Goal: Communication & Community: Answer question/provide support

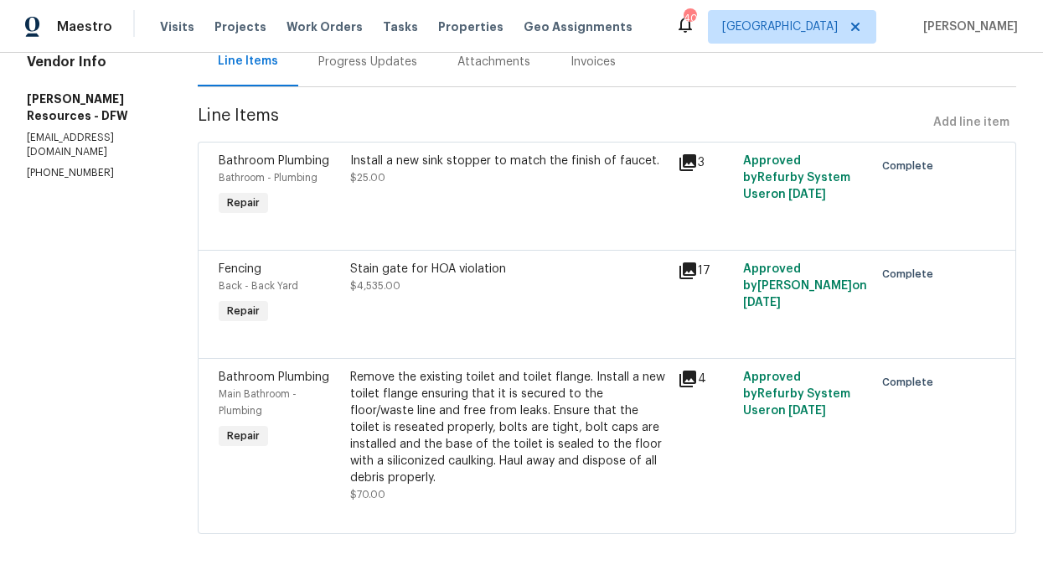
scroll to position [194, 0]
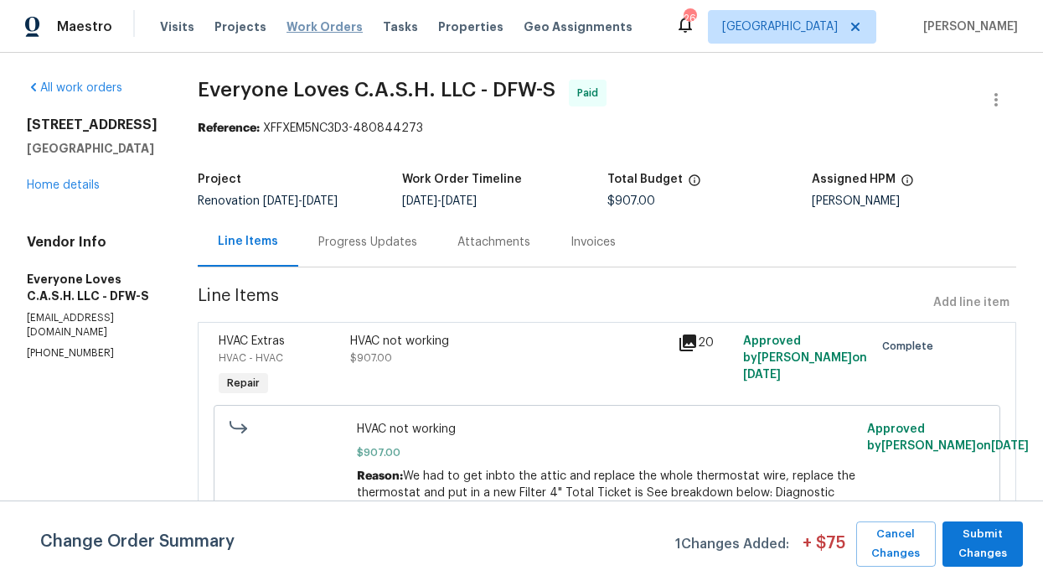
click at [333, 26] on span "Work Orders" at bounding box center [325, 26] width 76 height 17
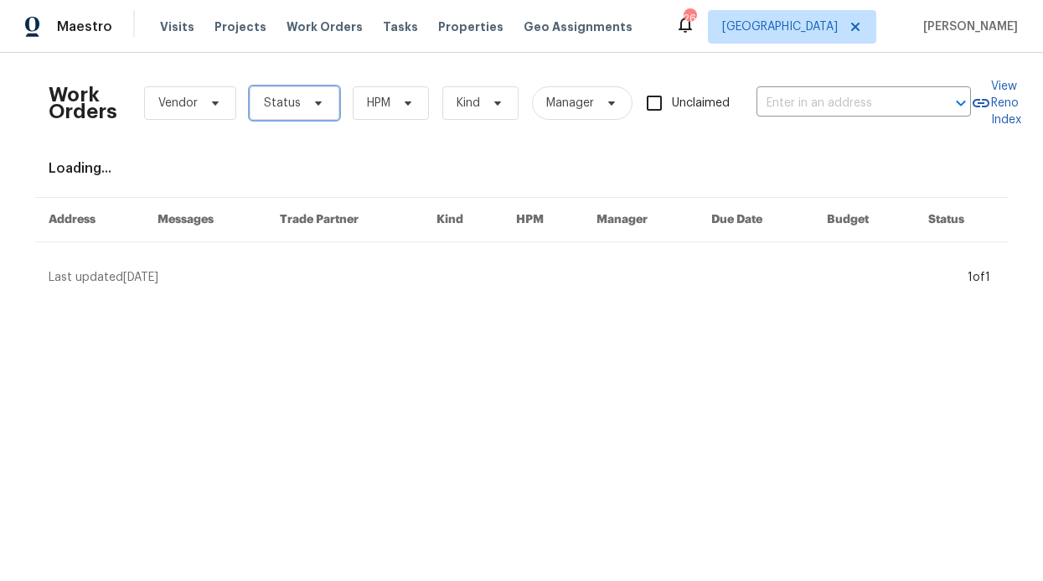
click at [312, 96] on icon at bounding box center [318, 102] width 13 height 13
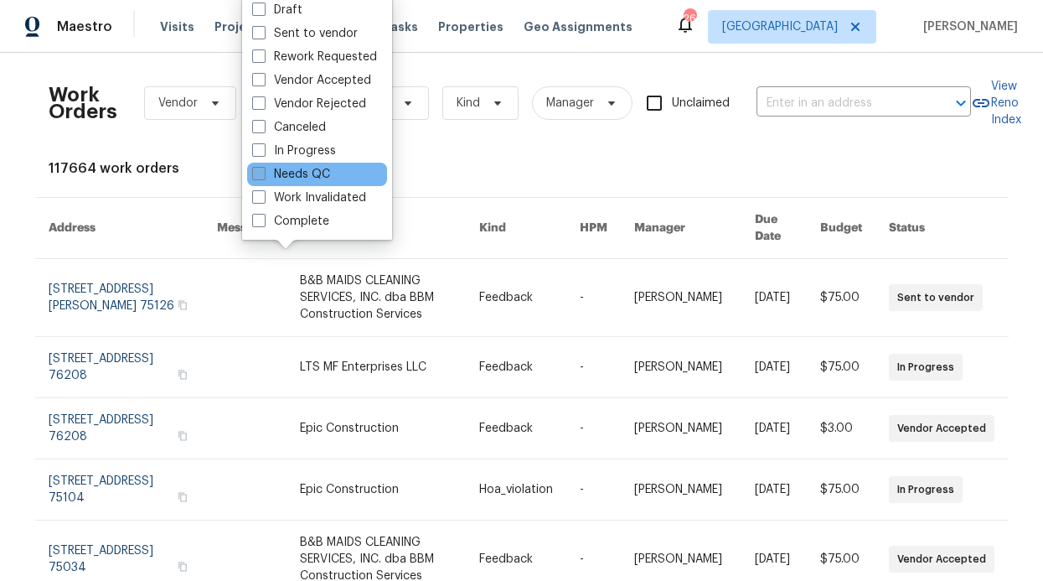
click at [317, 172] on label "Needs QC" at bounding box center [291, 174] width 78 height 17
click at [263, 172] on input "Needs QC" at bounding box center [257, 171] width 11 height 11
checkbox input "true"
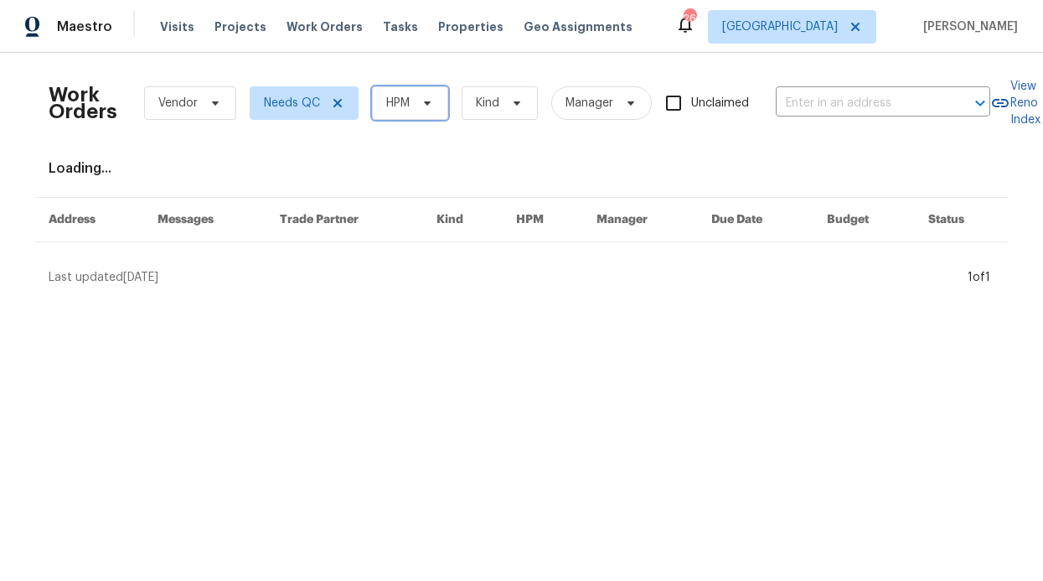
click at [378, 96] on span "HPM" at bounding box center [410, 103] width 76 height 34
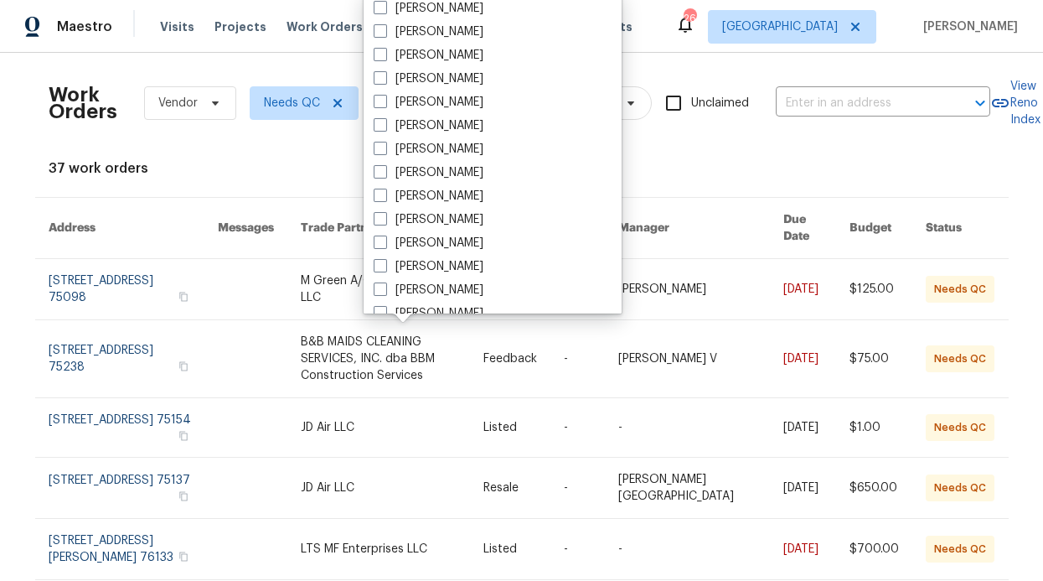
scroll to position [935, 0]
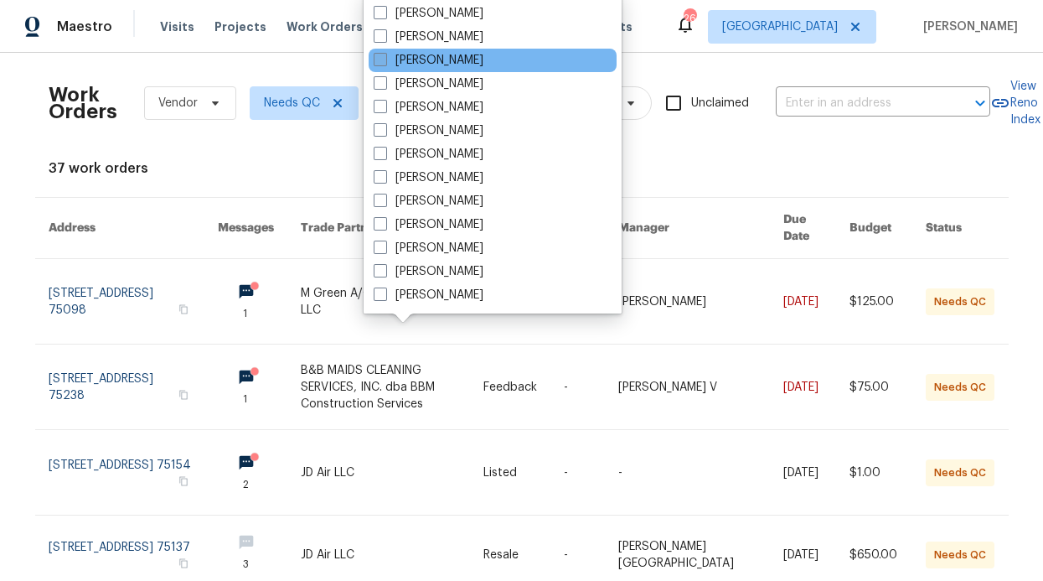
click at [416, 61] on label "[PERSON_NAME]" at bounding box center [429, 60] width 110 height 17
click at [385, 61] on input "[PERSON_NAME]" at bounding box center [379, 57] width 11 height 11
checkbox input "true"
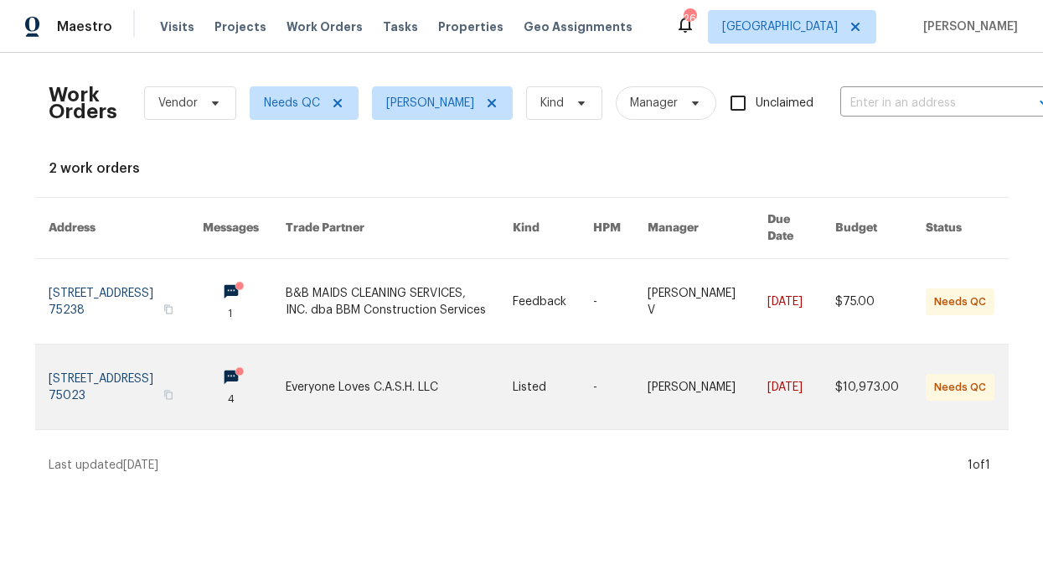
click at [221, 366] on link at bounding box center [244, 386] width 83 height 85
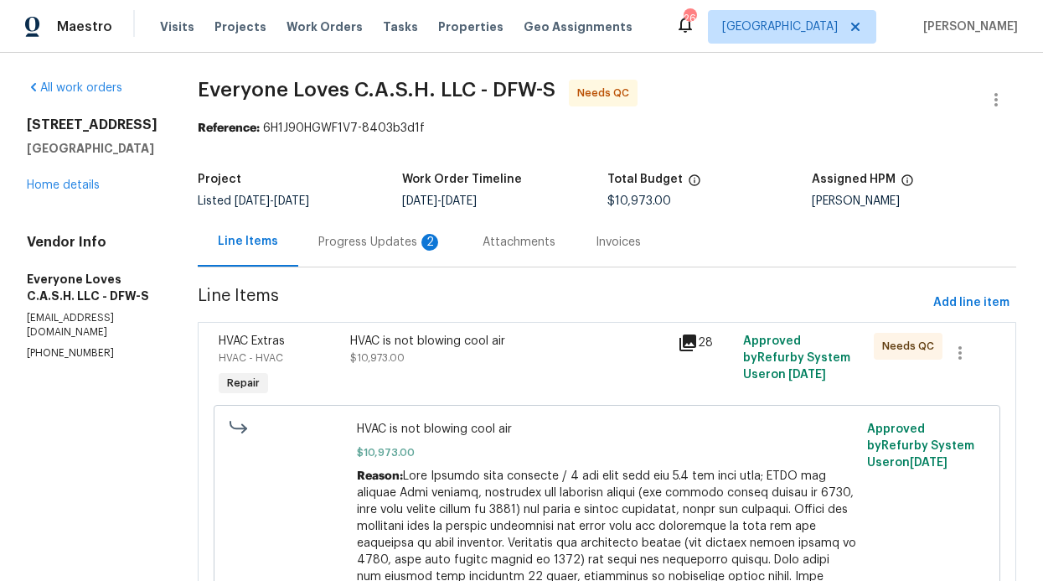
click at [411, 242] on div "Progress Updates 2" at bounding box center [380, 242] width 124 height 17
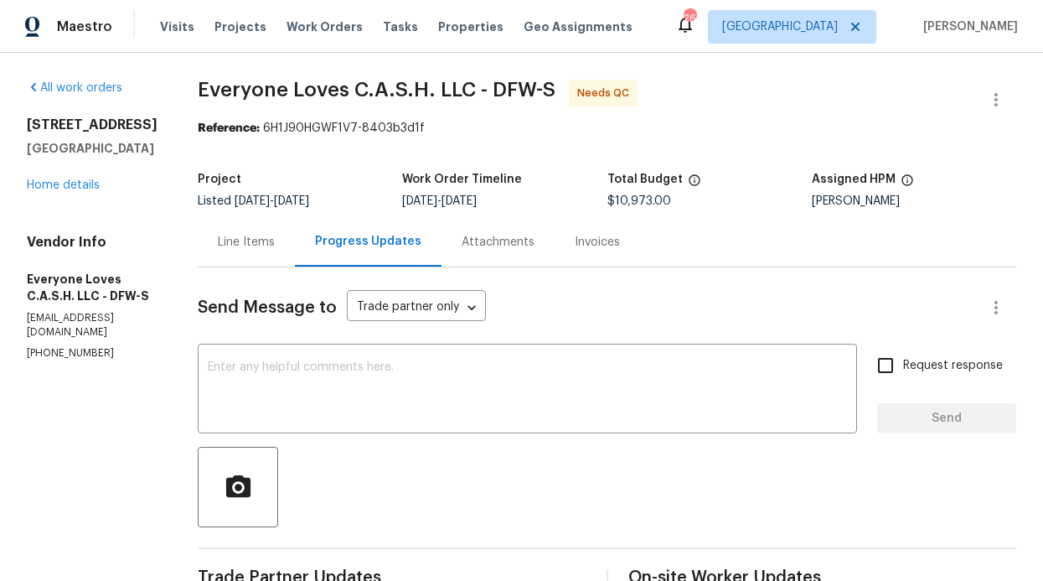
click at [275, 248] on div "Line Items" at bounding box center [246, 242] width 57 height 17
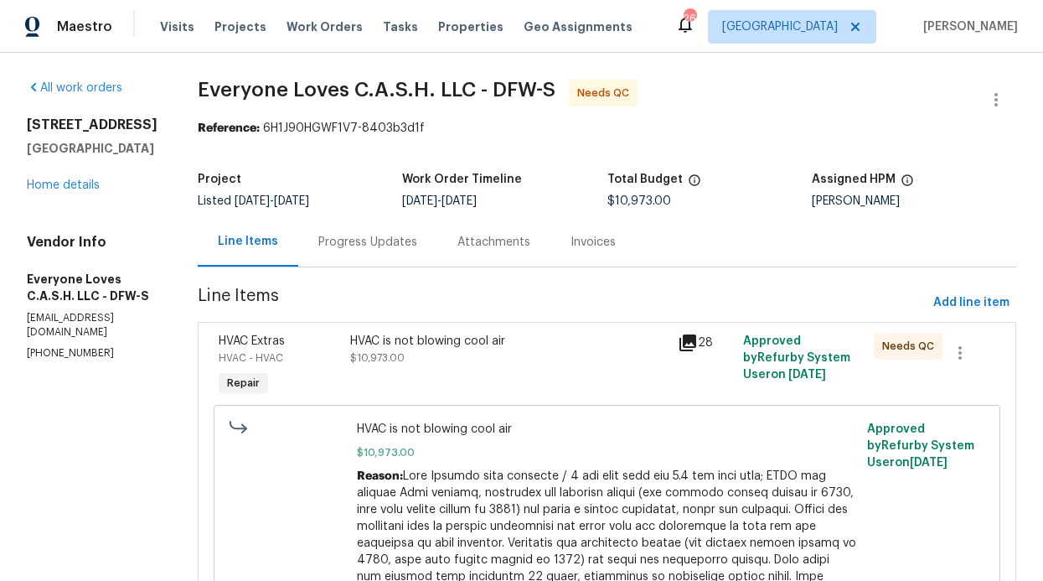
click at [440, 354] on div "HVAC is not blowing cool air $10,973.00" at bounding box center [509, 350] width 318 height 34
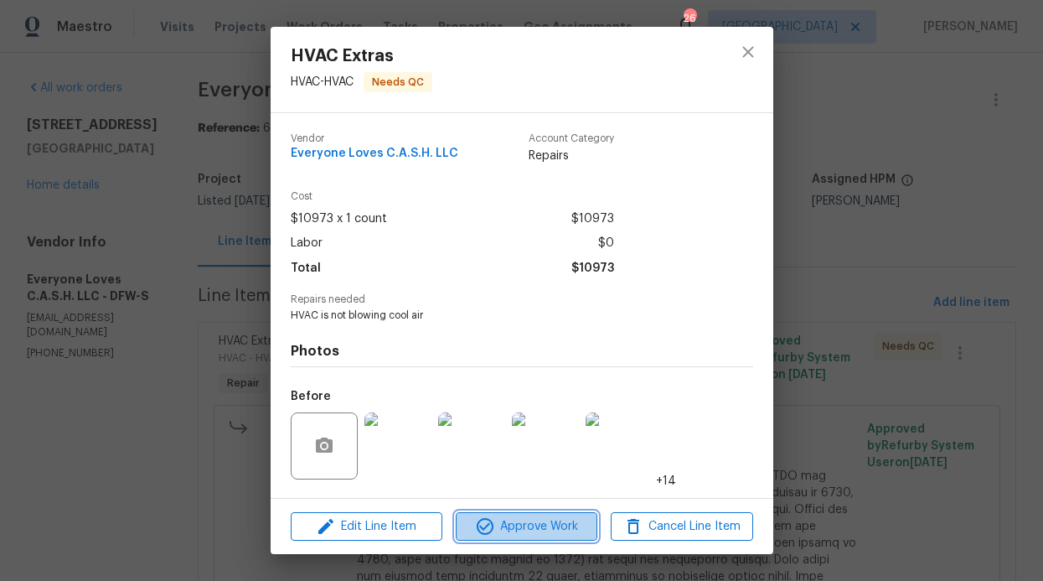
click at [510, 526] on span "Approve Work" at bounding box center [527, 526] width 132 height 21
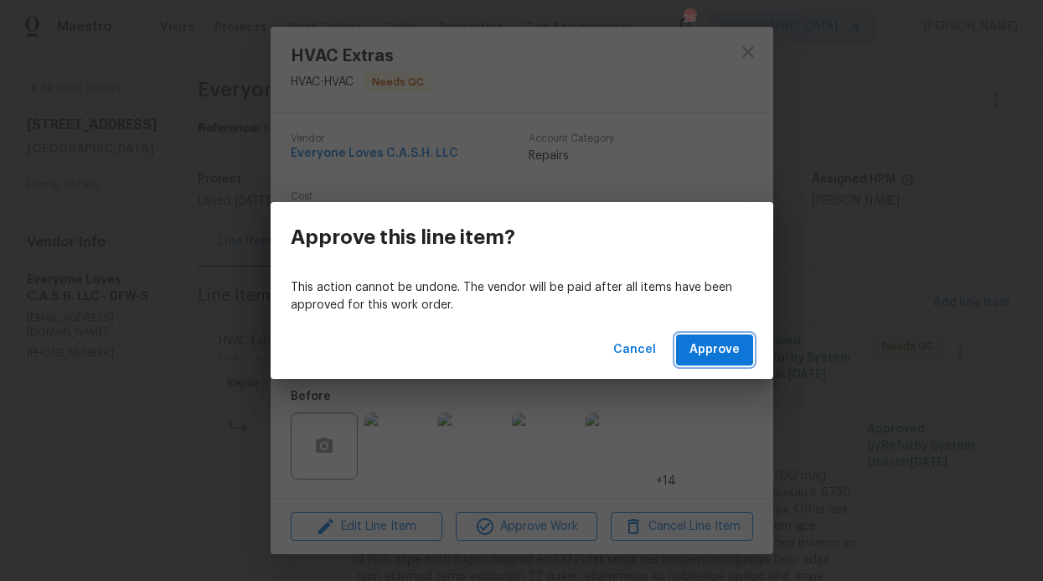
click at [715, 347] on span "Approve" at bounding box center [715, 349] width 50 height 21
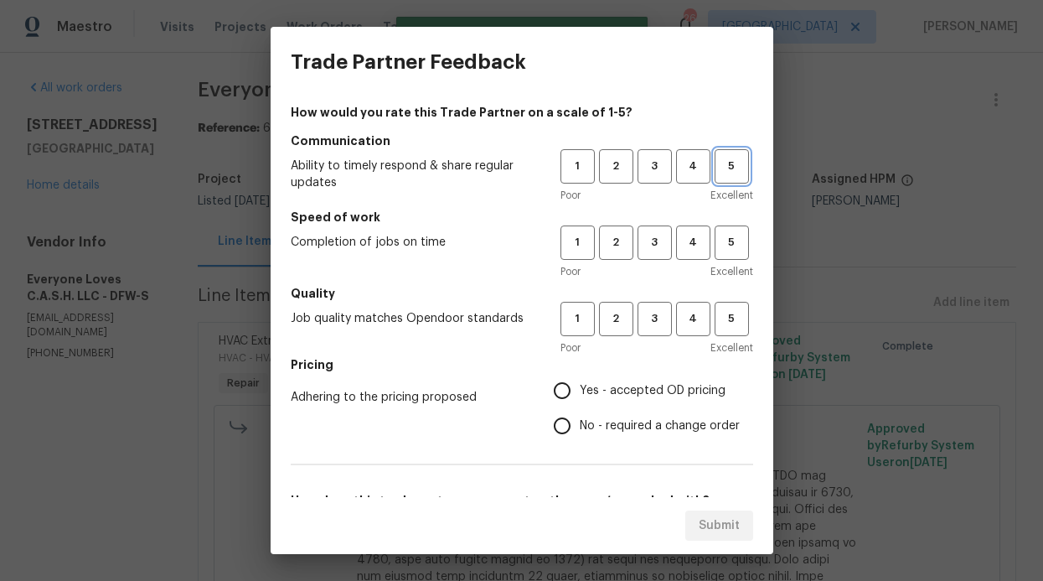
click at [721, 173] on span "5" at bounding box center [731, 166] width 31 height 19
drag, startPoint x: 730, startPoint y: 240, endPoint x: 730, endPoint y: 267, distance: 26.8
click at [730, 241] on span "5" at bounding box center [731, 242] width 31 height 19
click at [726, 323] on span "5" at bounding box center [731, 318] width 31 height 19
click at [674, 391] on span "Yes - accepted OD pricing" at bounding box center [653, 391] width 146 height 18
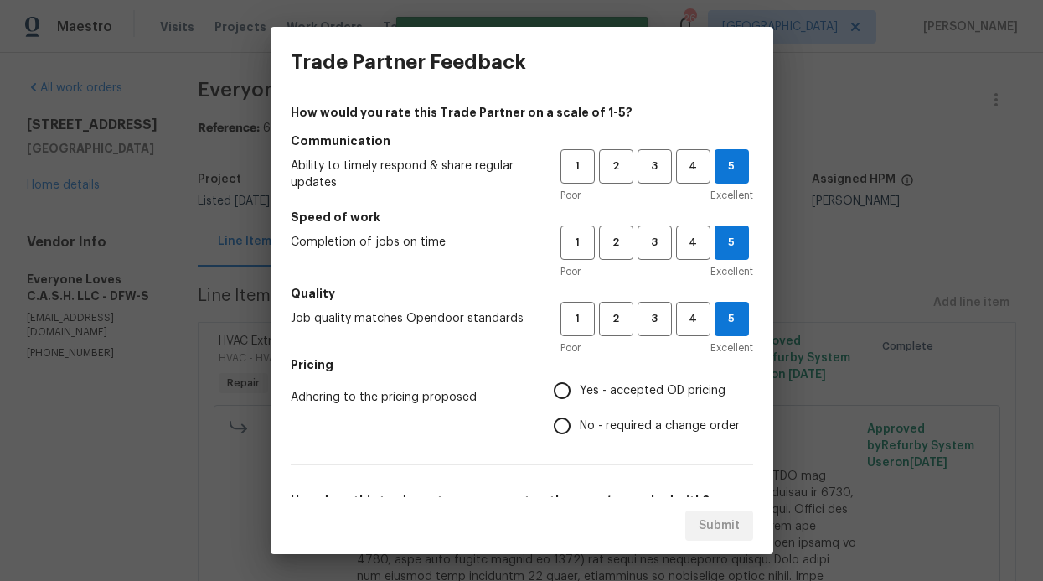
click at [580, 391] on input "Yes - accepted OD pricing" at bounding box center [562, 390] width 35 height 35
radio input "true"
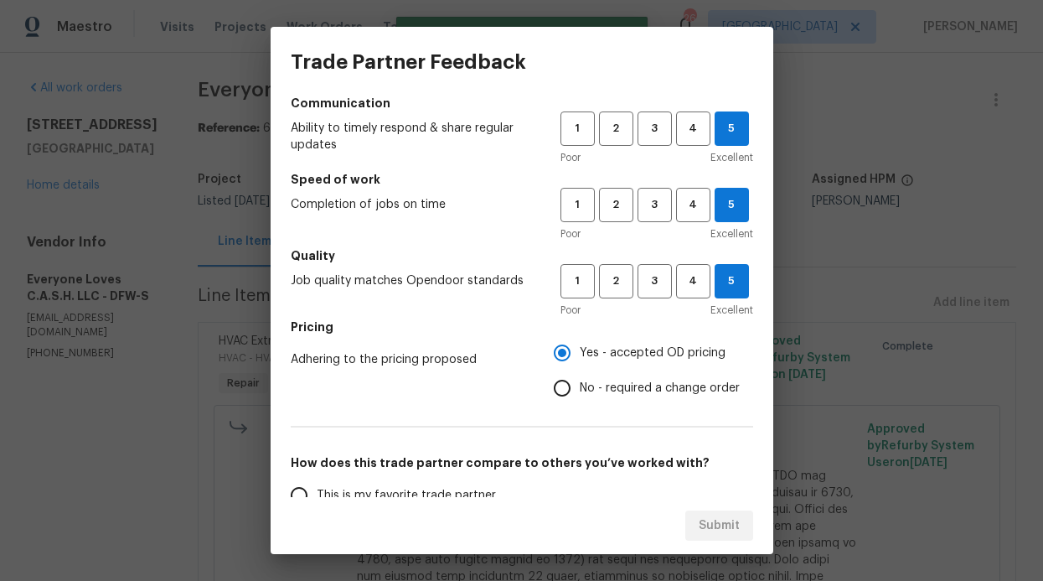
scroll to position [126, 0]
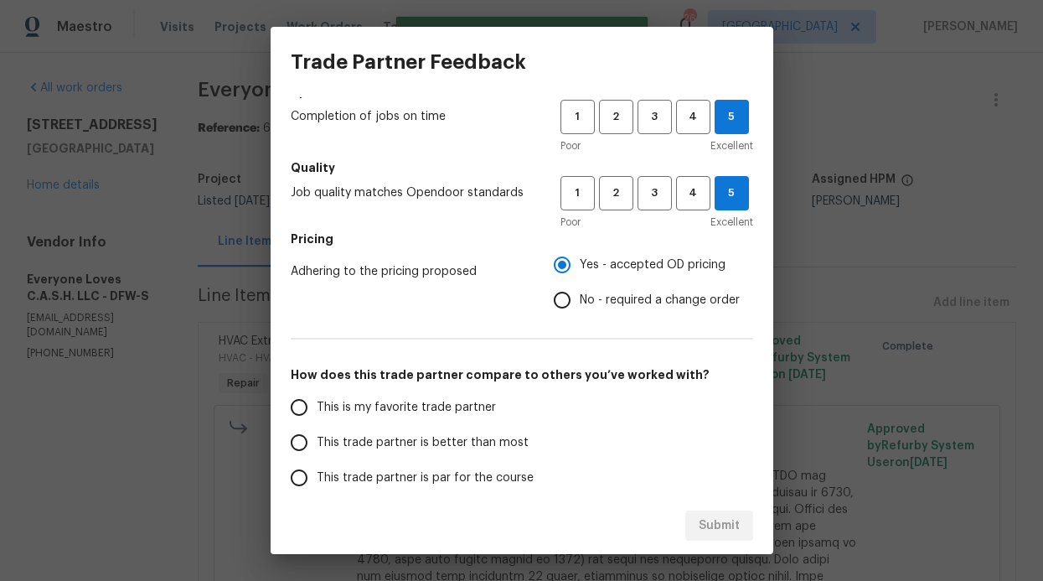
click at [419, 442] on span "This trade partner is better than most" at bounding box center [423, 443] width 212 height 18
click at [317, 442] on input "This trade partner is better than most" at bounding box center [299, 442] width 35 height 35
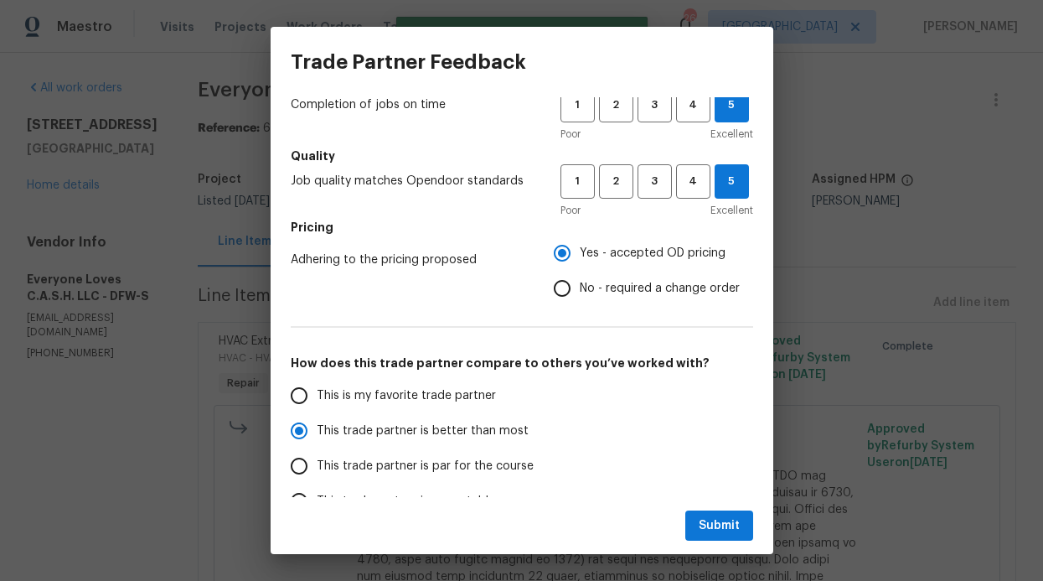
scroll to position [148, 0]
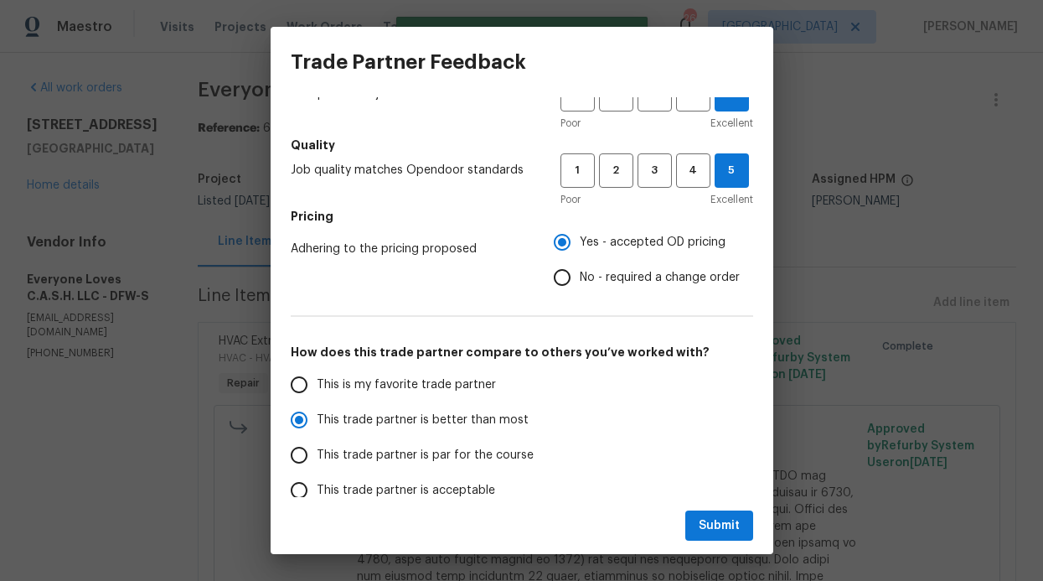
click at [701, 500] on div "Submit" at bounding box center [522, 526] width 503 height 58
click at [703, 510] on div "Submit" at bounding box center [522, 526] width 503 height 58
click at [705, 520] on span "Submit" at bounding box center [719, 525] width 41 height 21
radio input "true"
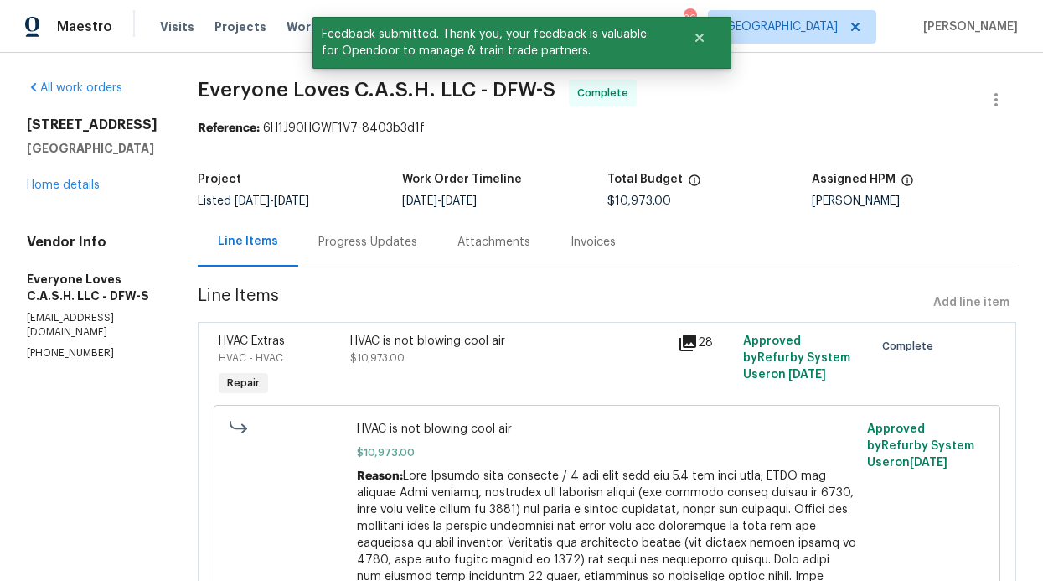
click at [158, 122] on h2 "3808 Suffolk Ln" at bounding box center [92, 124] width 131 height 17
click at [705, 41] on icon "Close" at bounding box center [699, 37] width 13 height 13
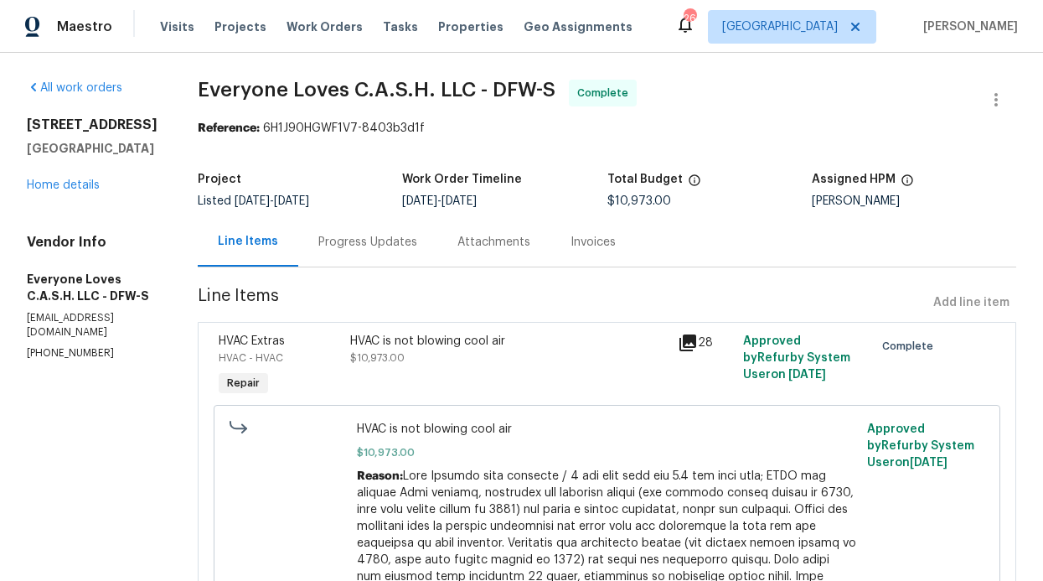
click at [267, 34] on div "Visits Projects Work Orders Tasks Properties Geo Assignments" at bounding box center [406, 27] width 493 height 34
click at [243, 28] on span "Projects" at bounding box center [240, 26] width 52 height 17
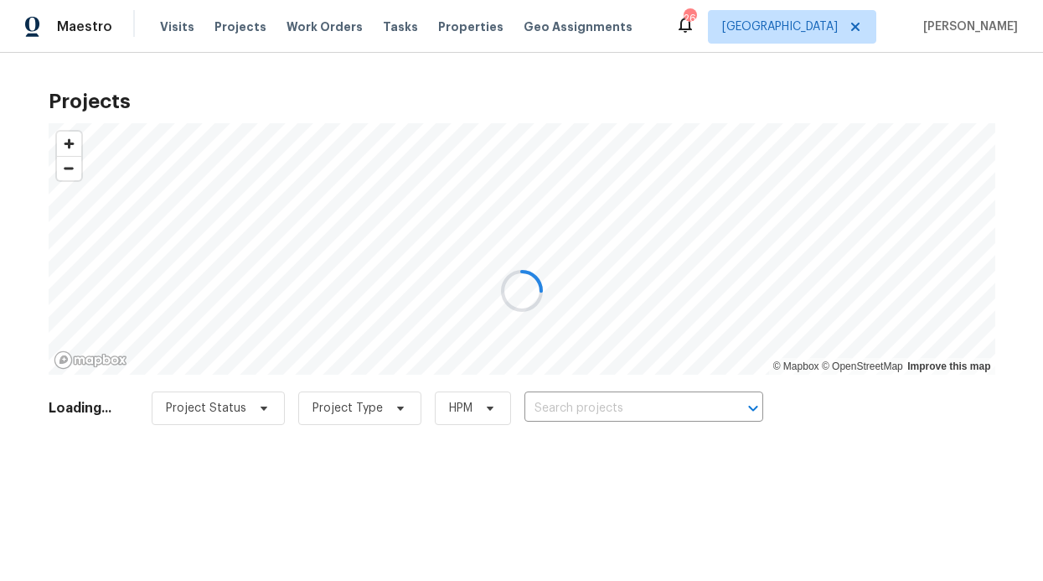
click at [323, 29] on div at bounding box center [521, 290] width 1043 height 581
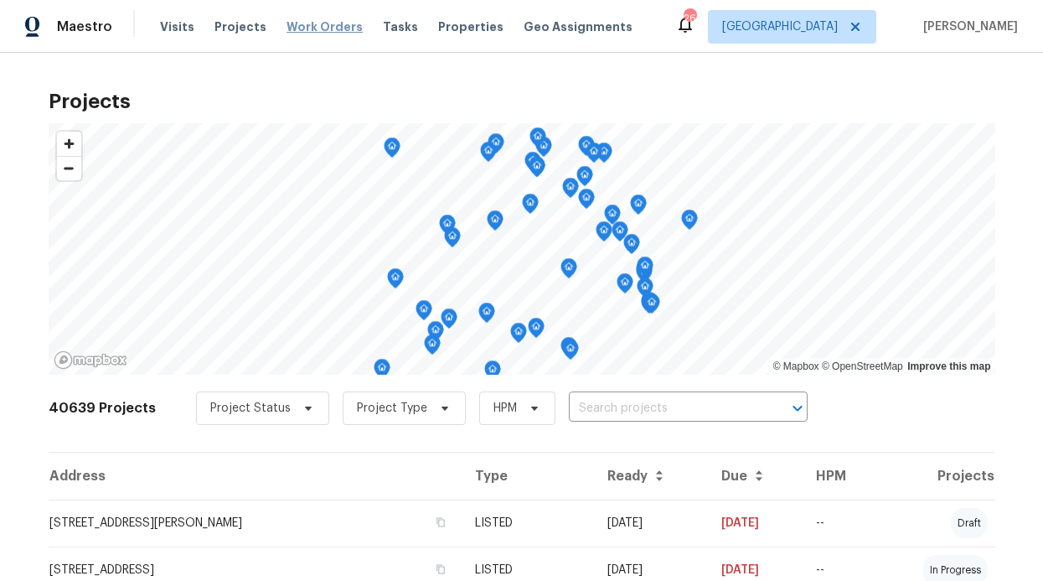
click at [321, 28] on span "Work Orders" at bounding box center [325, 26] width 76 height 17
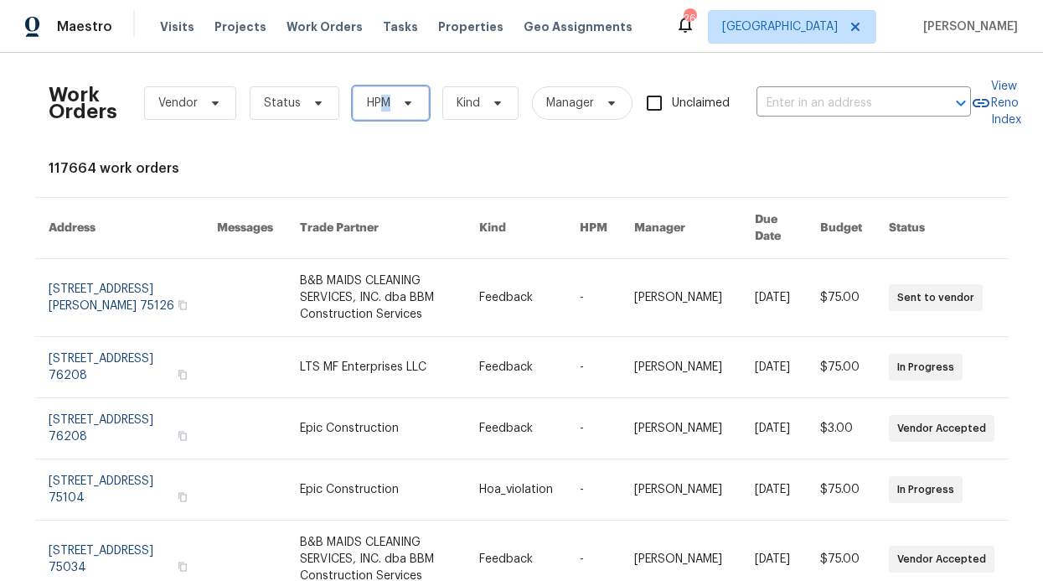
click at [377, 106] on span "HPM" at bounding box center [378, 103] width 23 height 17
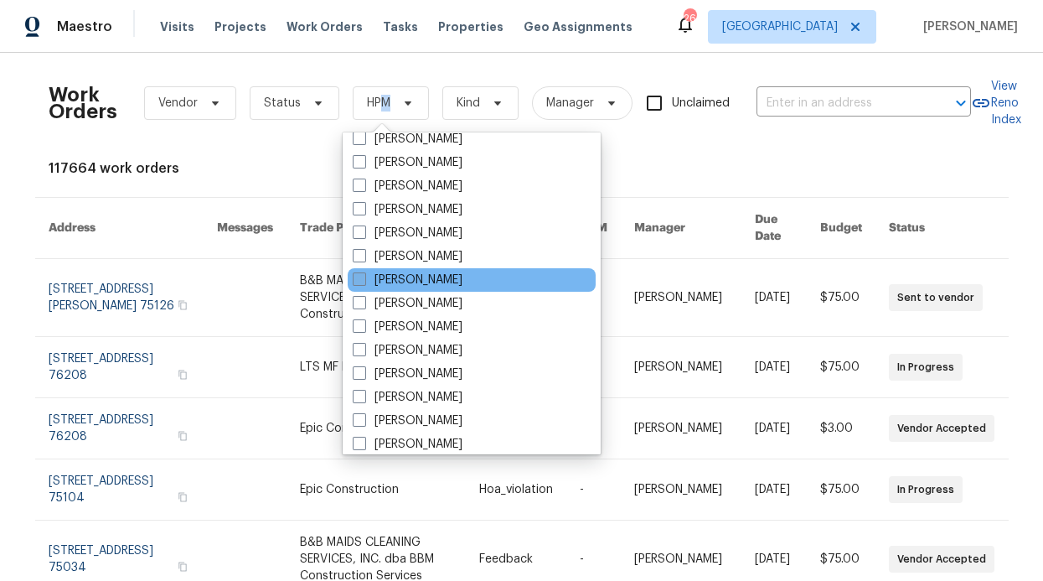
scroll to position [935, 0]
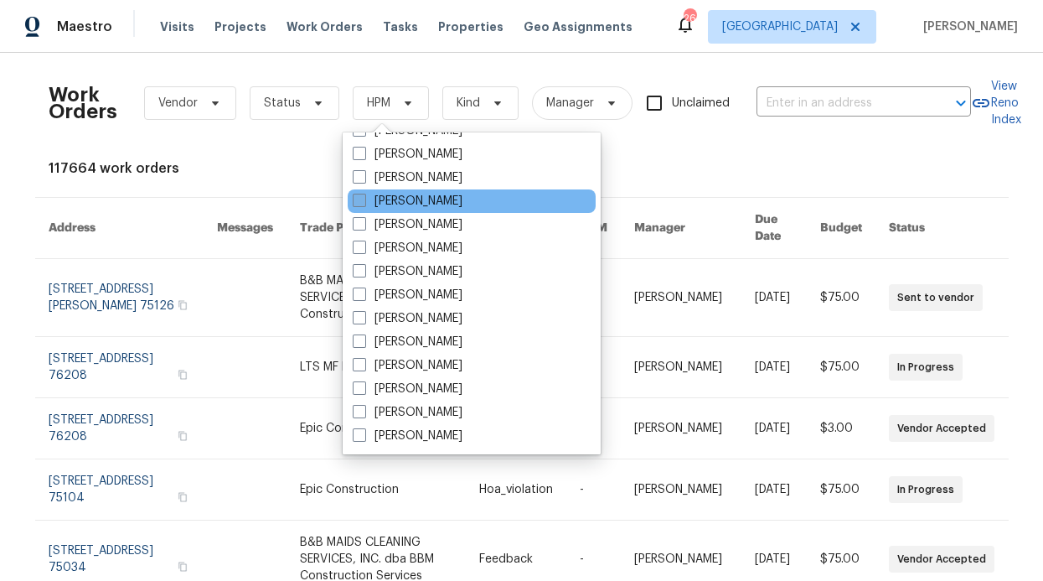
click at [432, 199] on label "[PERSON_NAME]" at bounding box center [408, 201] width 110 height 17
click at [364, 199] on input "[PERSON_NAME]" at bounding box center [358, 198] width 11 height 11
checkbox input "true"
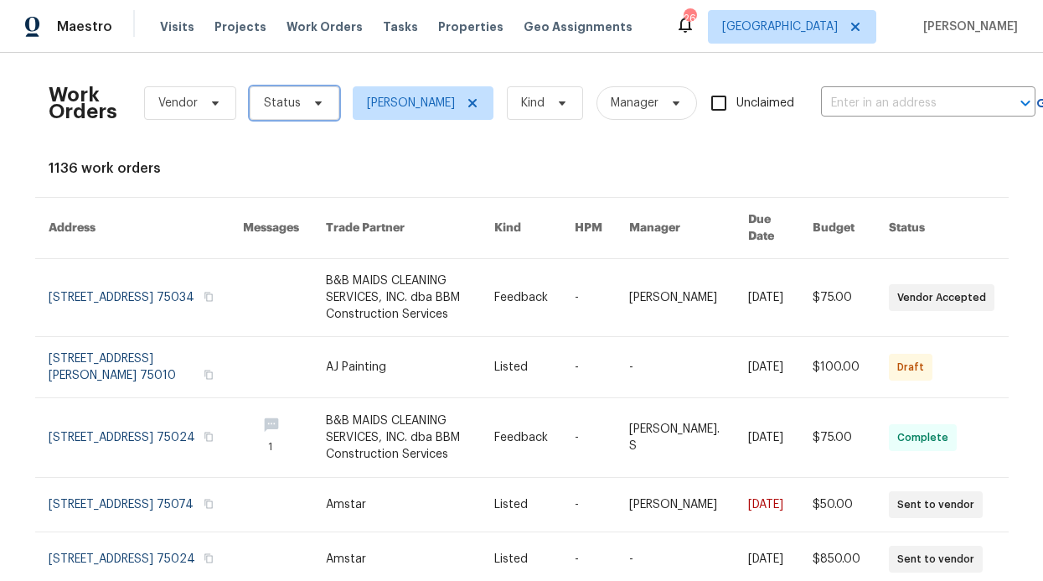
click at [282, 94] on span "Status" at bounding box center [295, 103] width 90 height 34
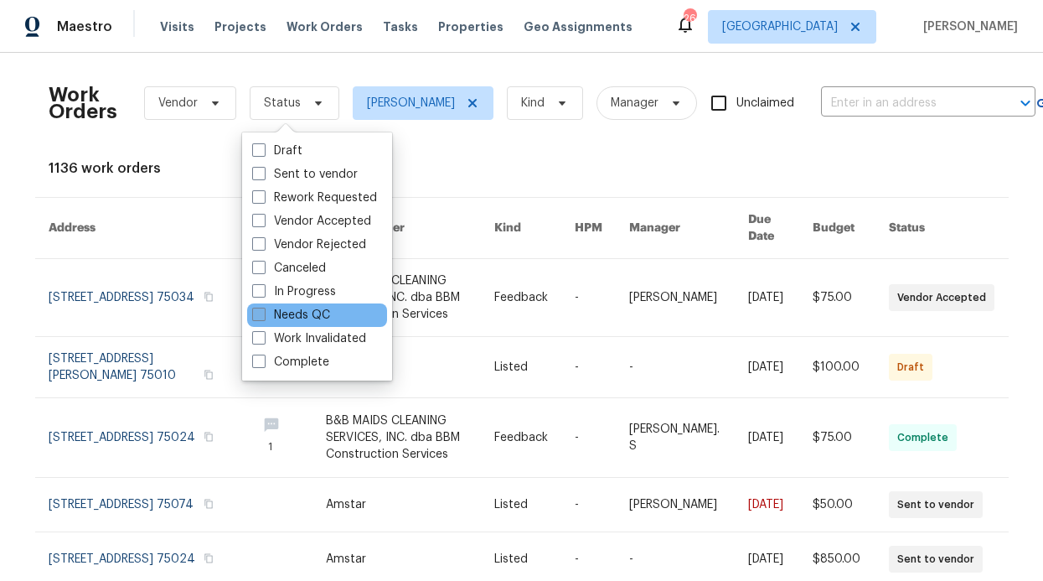
click at [321, 317] on label "Needs QC" at bounding box center [291, 315] width 78 height 17
click at [263, 317] on input "Needs QC" at bounding box center [257, 312] width 11 height 11
checkbox input "true"
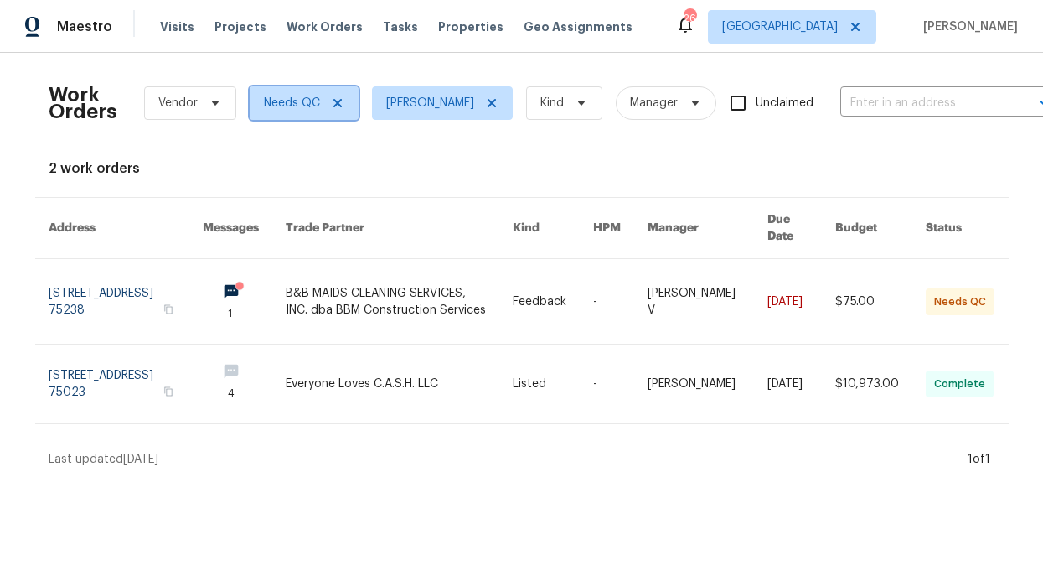
click at [331, 101] on icon at bounding box center [337, 102] width 13 height 13
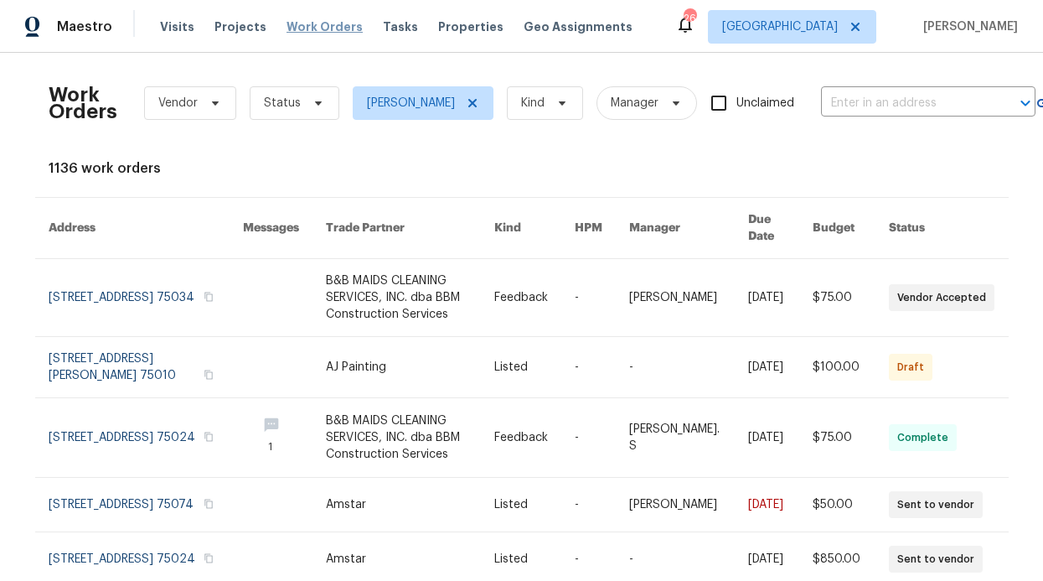
click at [315, 29] on span "Work Orders" at bounding box center [325, 26] width 76 height 17
click at [443, 34] on span "Properties" at bounding box center [470, 26] width 65 height 17
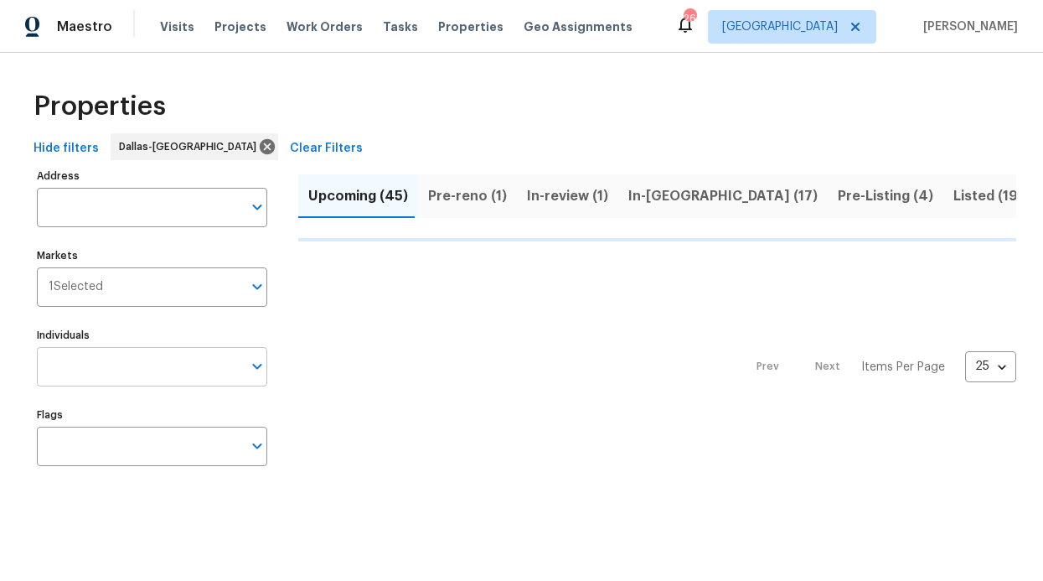
click at [101, 377] on input "Individuals" at bounding box center [139, 366] width 205 height 39
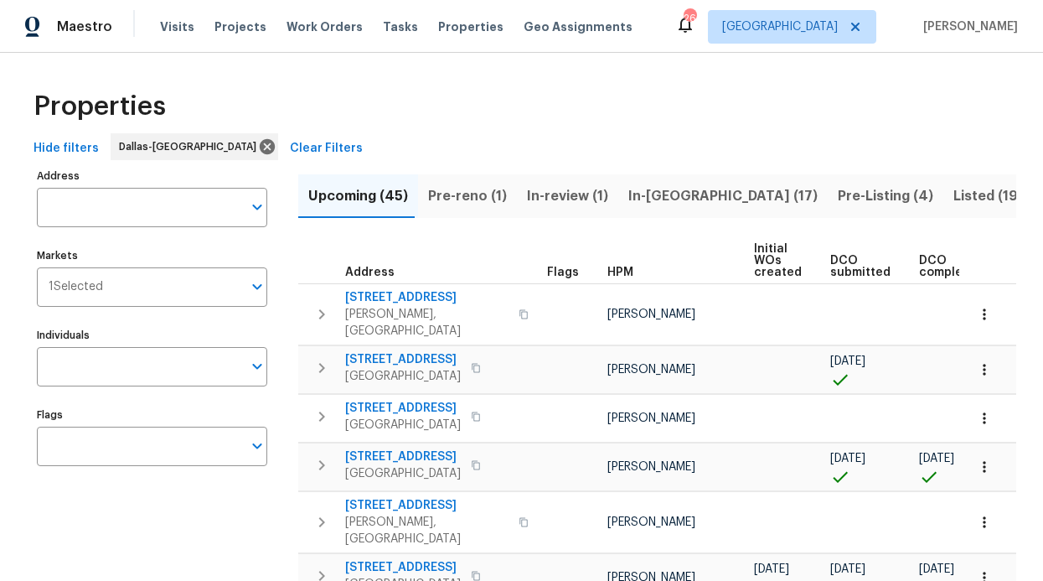
click at [101, 363] on input "Individuals" at bounding box center [139, 366] width 205 height 39
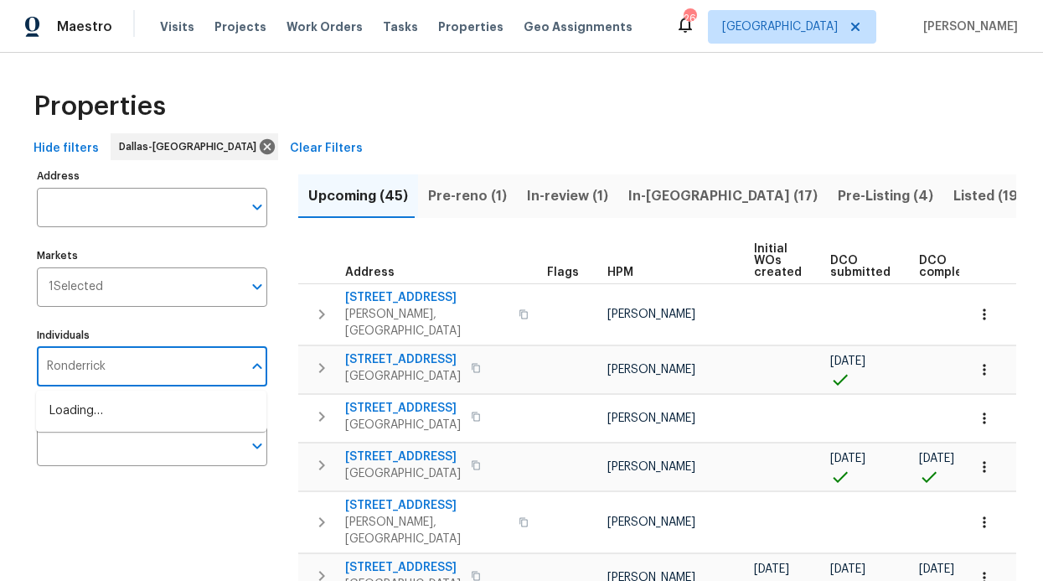
type input "Ronderrick"
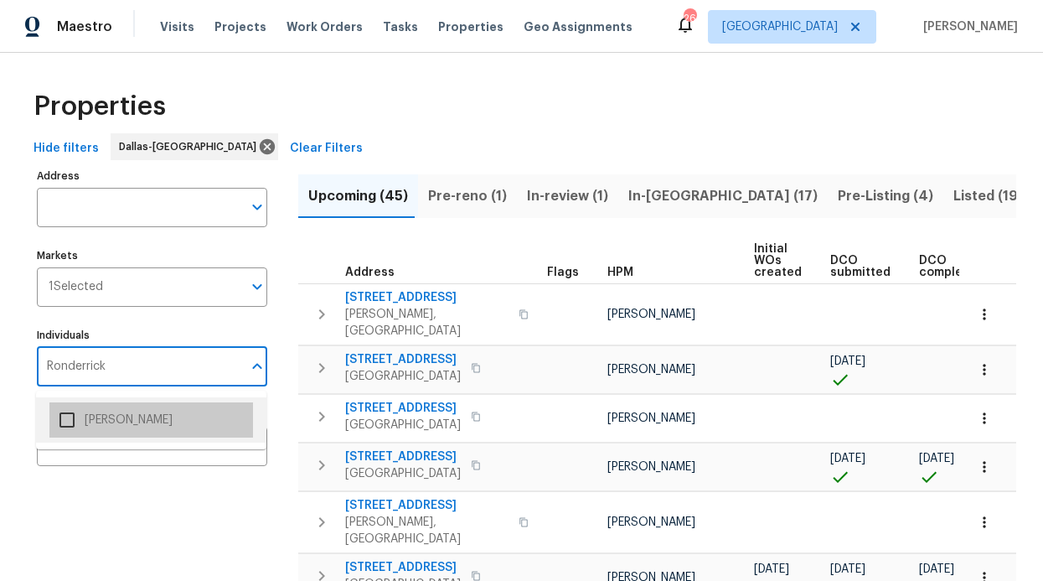
click at [118, 420] on li "[PERSON_NAME]" at bounding box center [151, 419] width 204 height 35
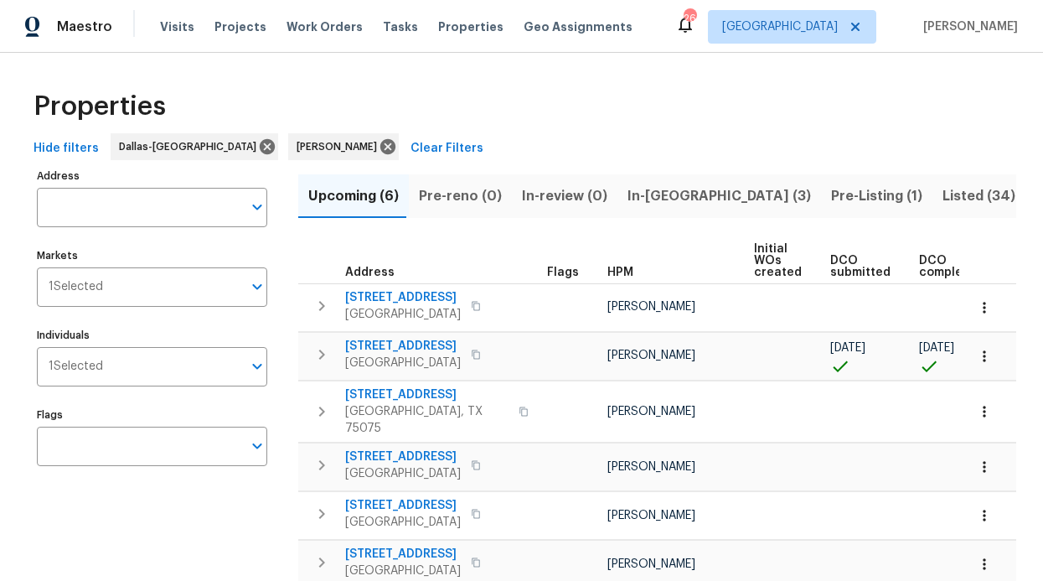
click at [642, 204] on span "In-reno (3)" at bounding box center [719, 195] width 183 height 23
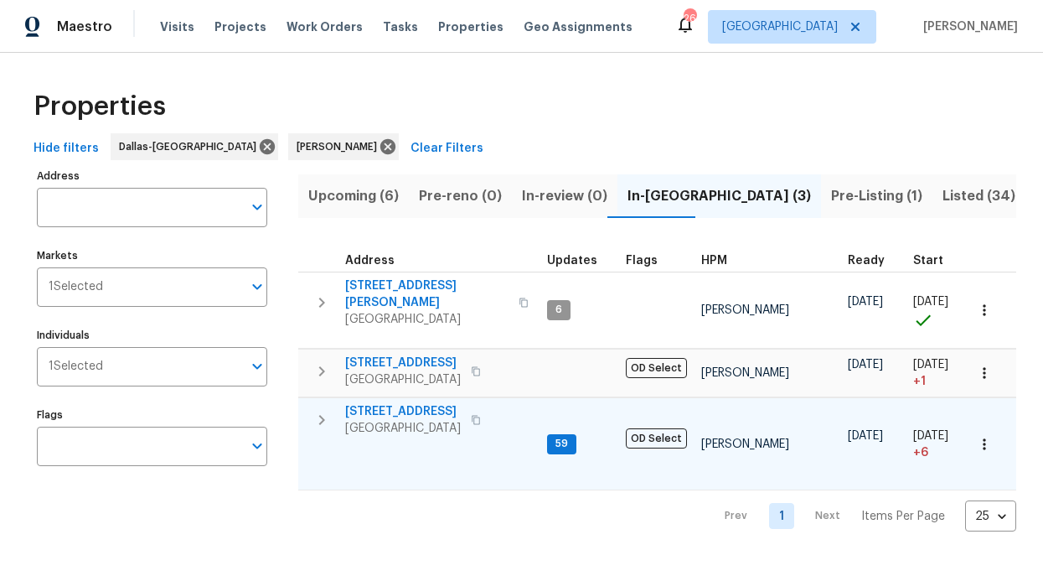
click at [427, 403] on span "[STREET_ADDRESS]" at bounding box center [403, 411] width 116 height 17
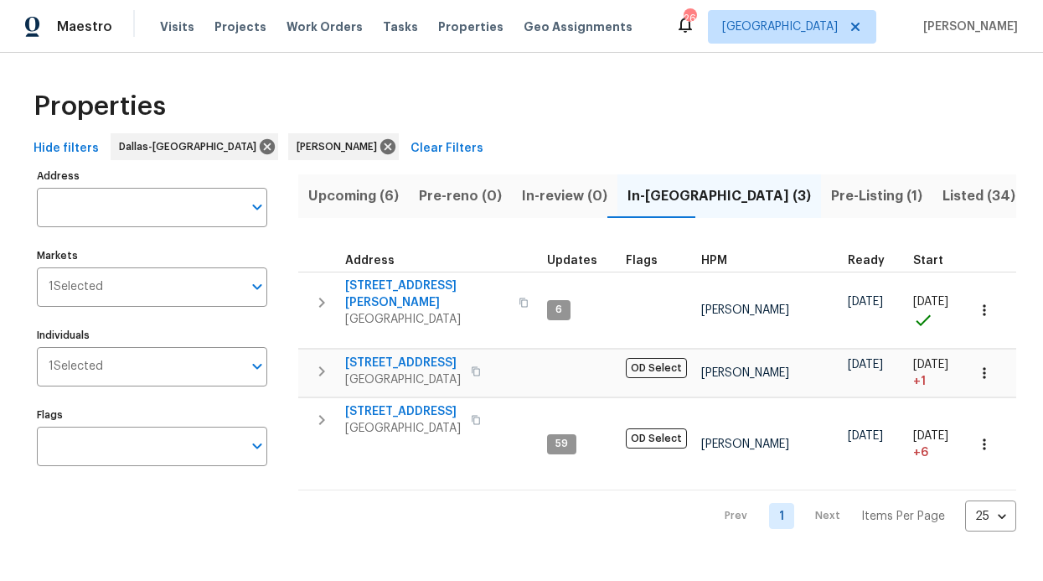
click at [476, 90] on div "Properties" at bounding box center [521, 107] width 989 height 54
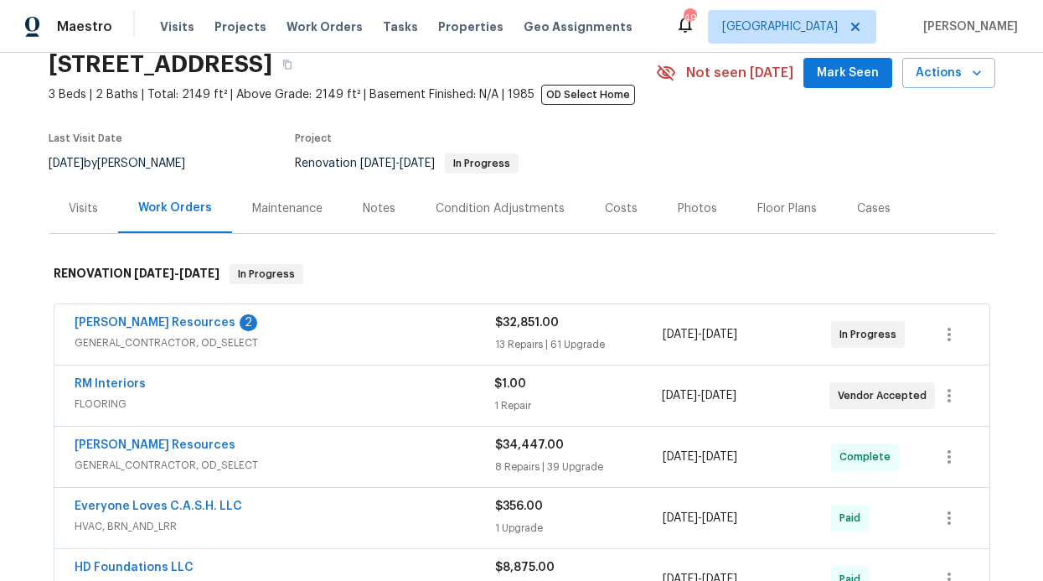
scroll to position [78, 0]
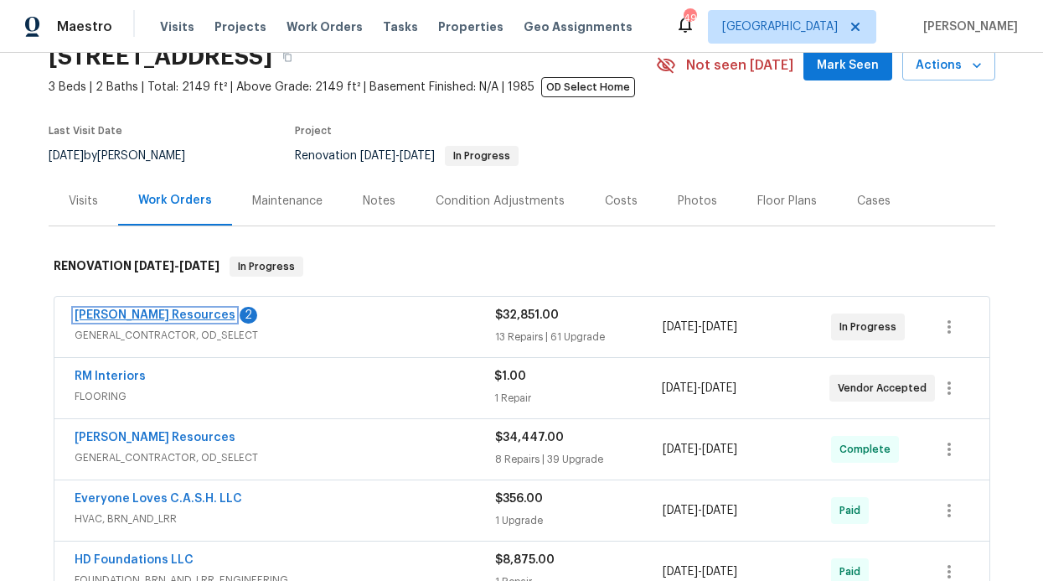
click at [157, 318] on link "[PERSON_NAME] Resources" at bounding box center [155, 315] width 161 height 12
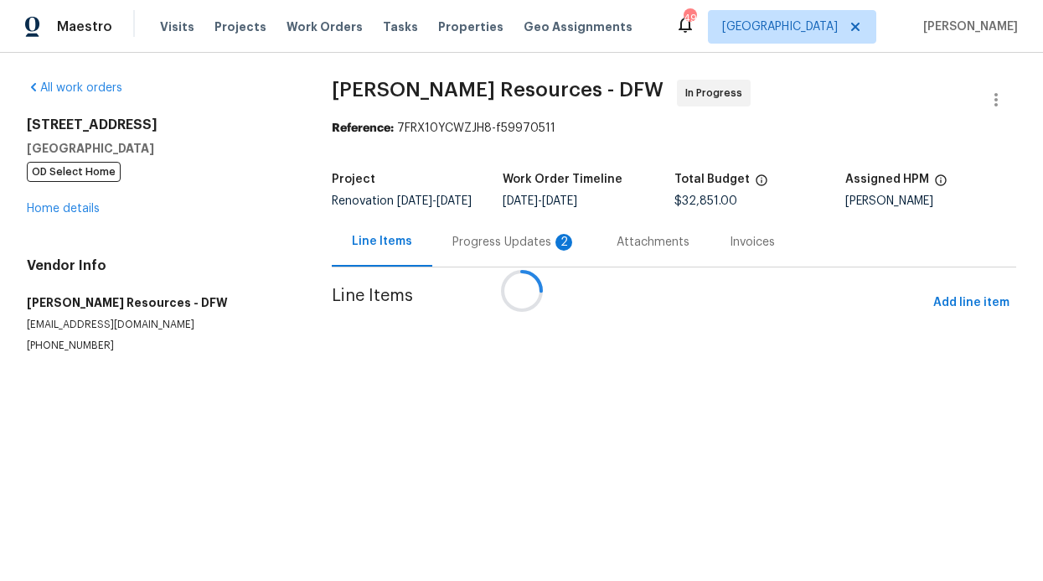
click at [476, 248] on div "Progress Updates 2" at bounding box center [514, 241] width 164 height 49
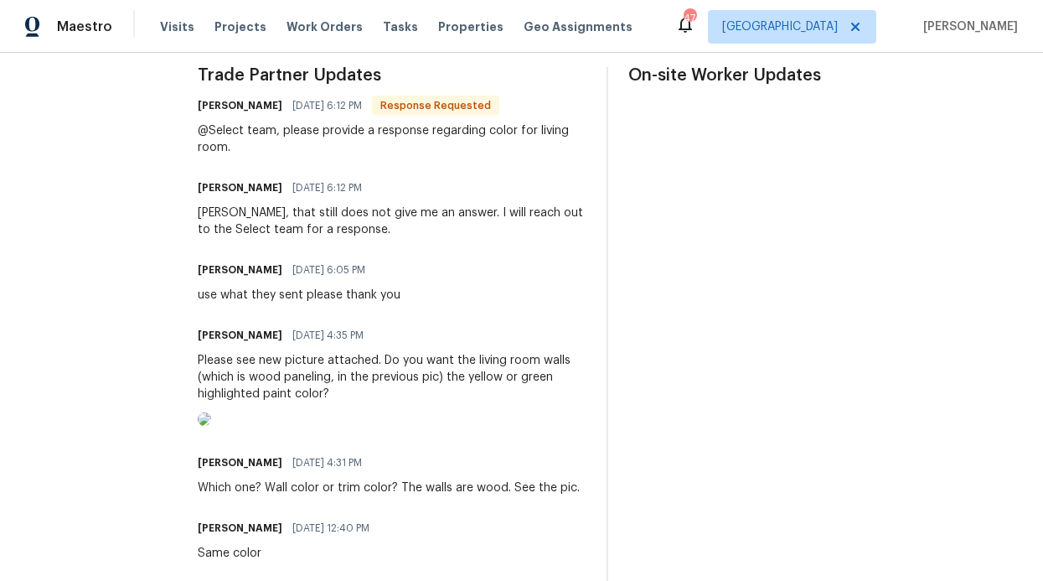
scroll to position [503, 0]
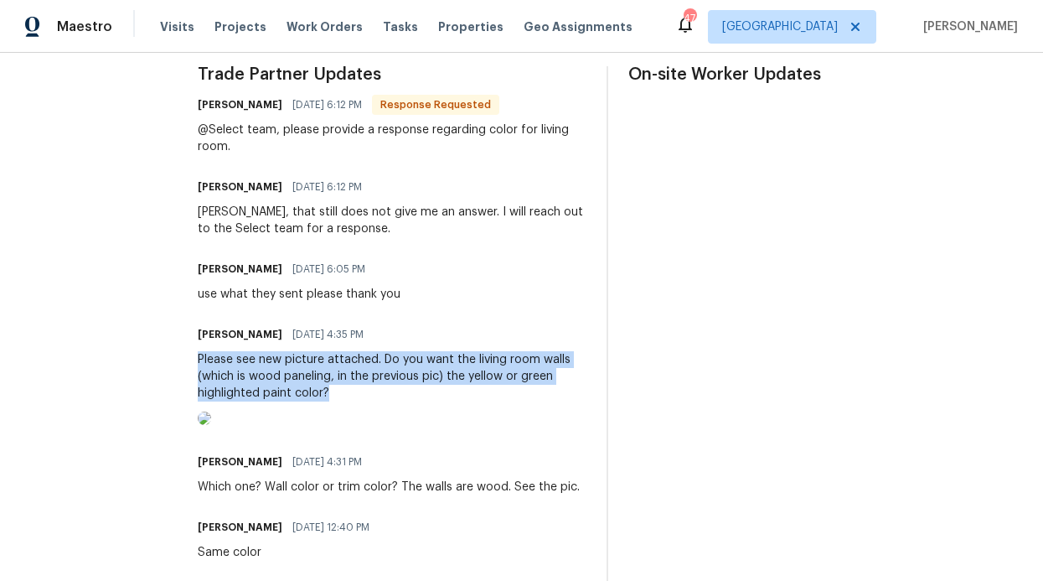
drag, startPoint x: 233, startPoint y: 360, endPoint x: 407, endPoint y: 395, distance: 177.8
click at [358, 379] on div "Please see new picture attached. Do you want the living room walls (which is wo…" at bounding box center [392, 376] width 389 height 50
drag, startPoint x: 235, startPoint y: 360, endPoint x: 416, endPoint y: 402, distance: 184.9
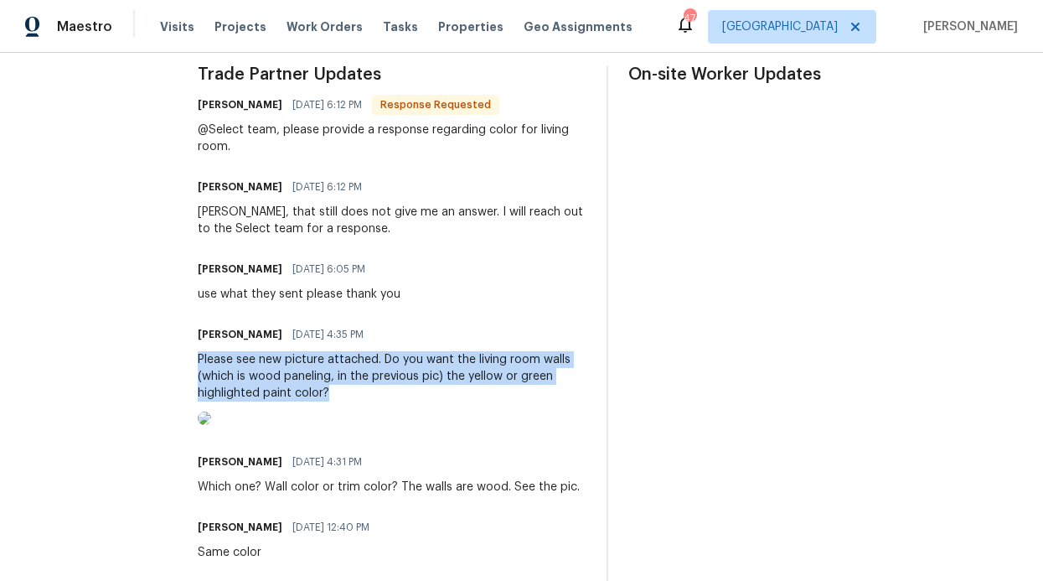
copy div "Please see new picture attached. Do you want the living room walls (which is wo…"
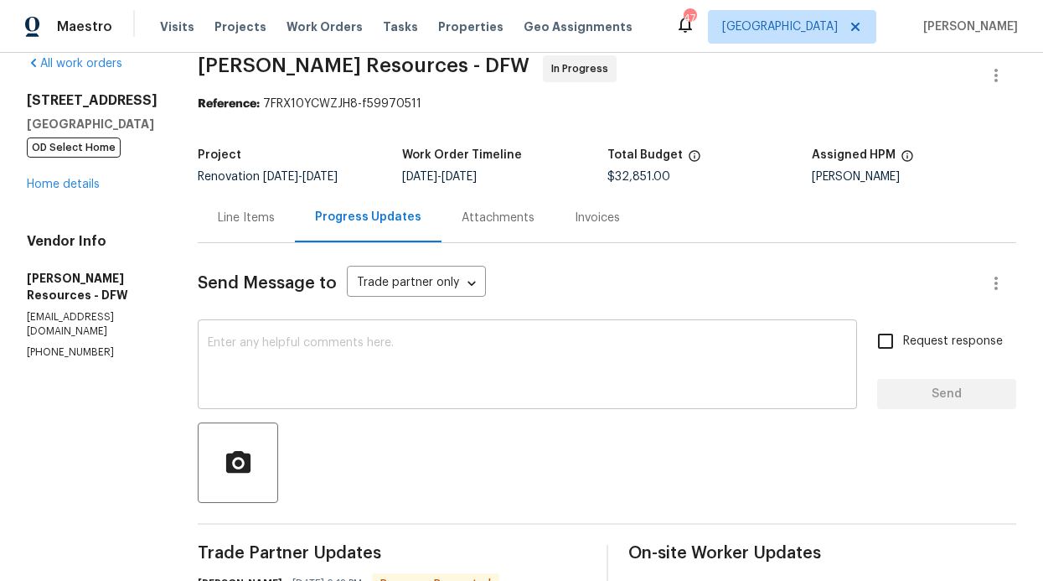
scroll to position [0, 0]
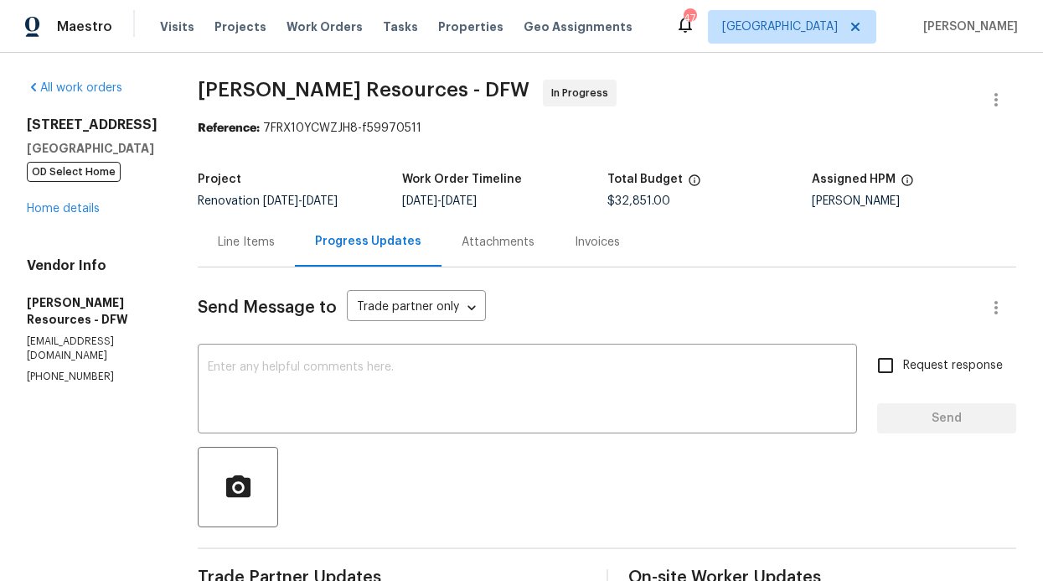
click at [320, 44] on div "Maestro Visits Projects Work Orders Tasks Properties Geo Assignments 47 Dallas …" at bounding box center [521, 26] width 1043 height 53
click at [323, 30] on span "Work Orders" at bounding box center [325, 26] width 76 height 17
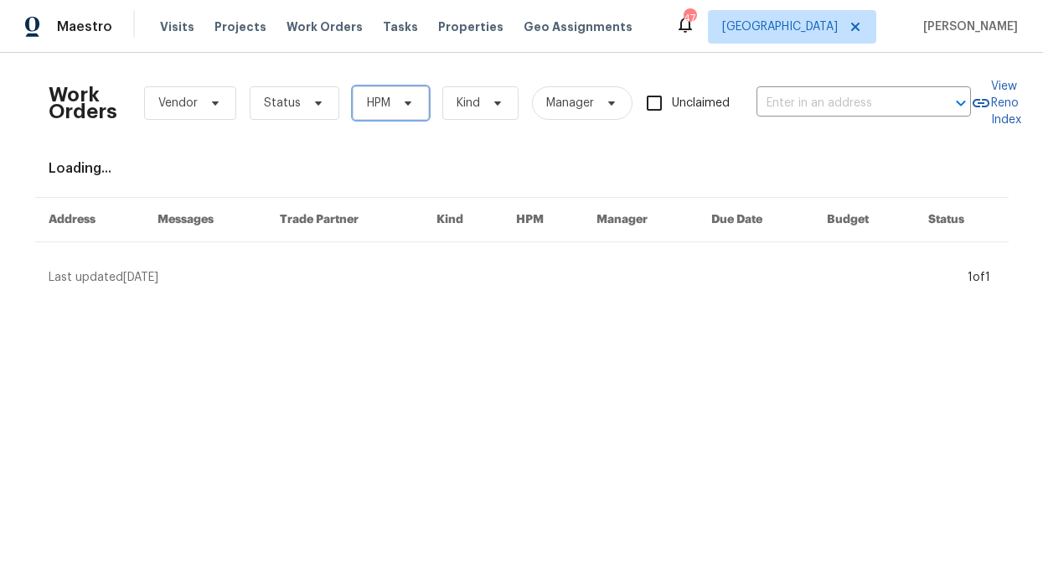
click at [367, 109] on span "HPM" at bounding box center [378, 103] width 23 height 17
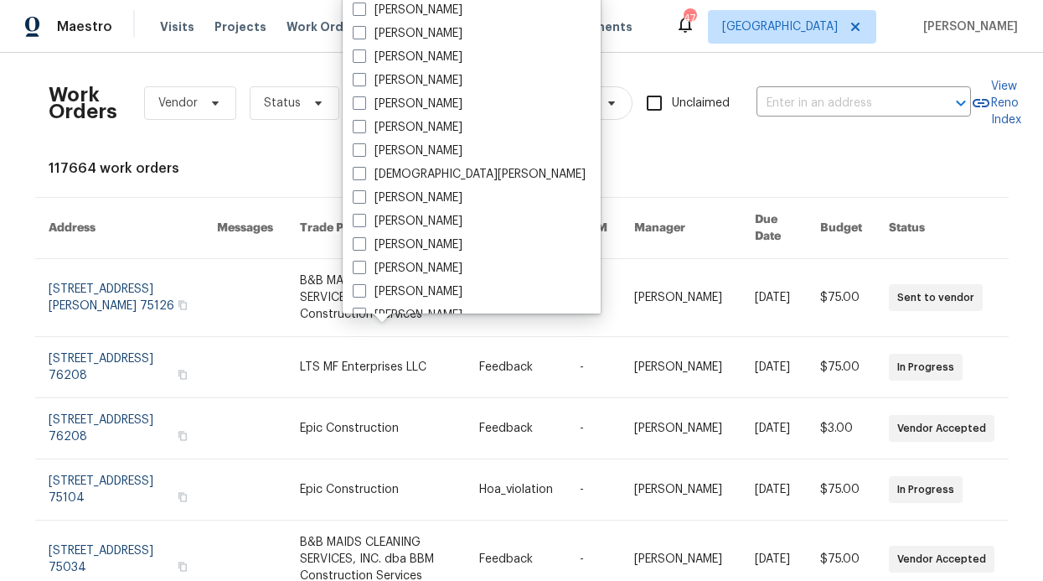
scroll to position [800, 0]
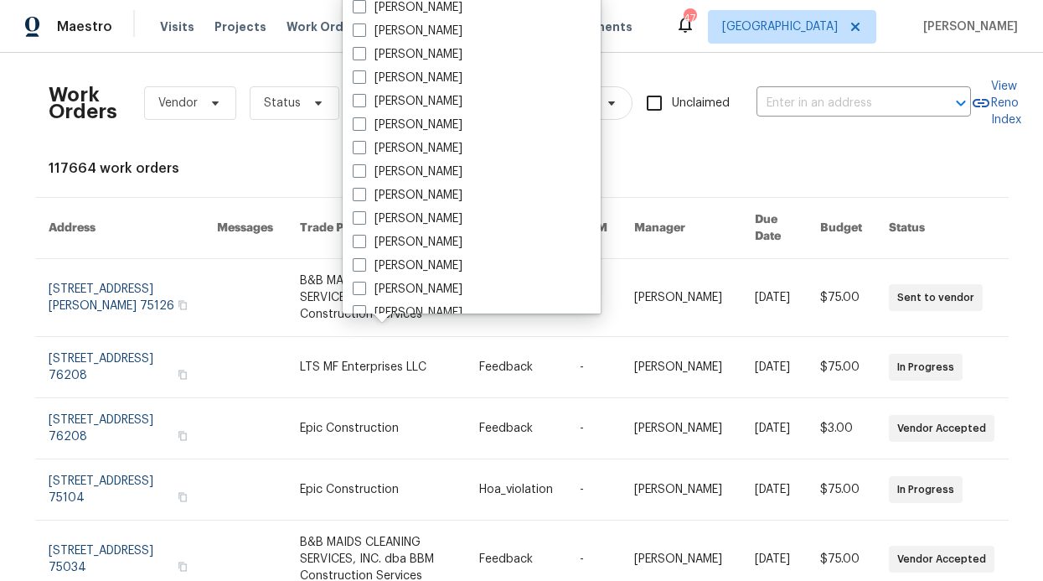
click at [394, 195] on label "[PERSON_NAME]" at bounding box center [408, 195] width 110 height 17
click at [364, 195] on input "[PERSON_NAME]" at bounding box center [358, 192] width 11 height 11
checkbox input "true"
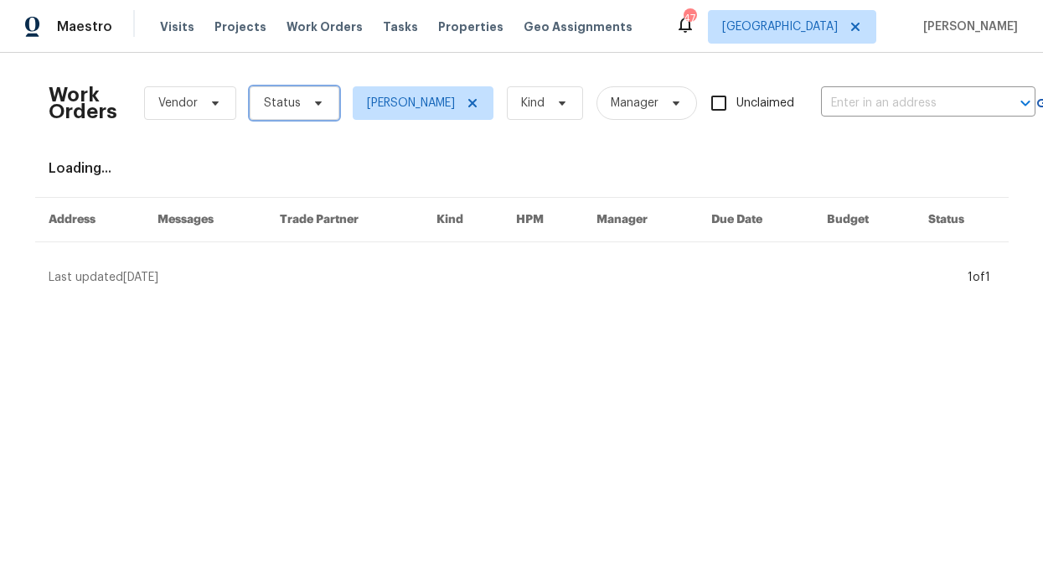
click at [291, 115] on span "Status" at bounding box center [295, 103] width 90 height 34
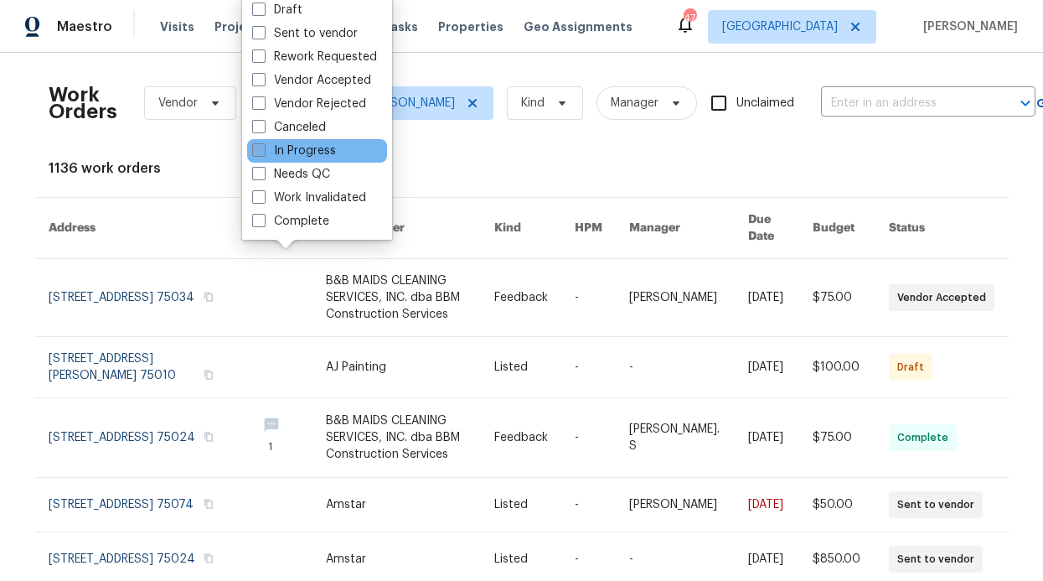
click at [301, 152] on label "In Progress" at bounding box center [294, 150] width 84 height 17
click at [263, 152] on input "In Progress" at bounding box center [257, 147] width 11 height 11
checkbox input "true"
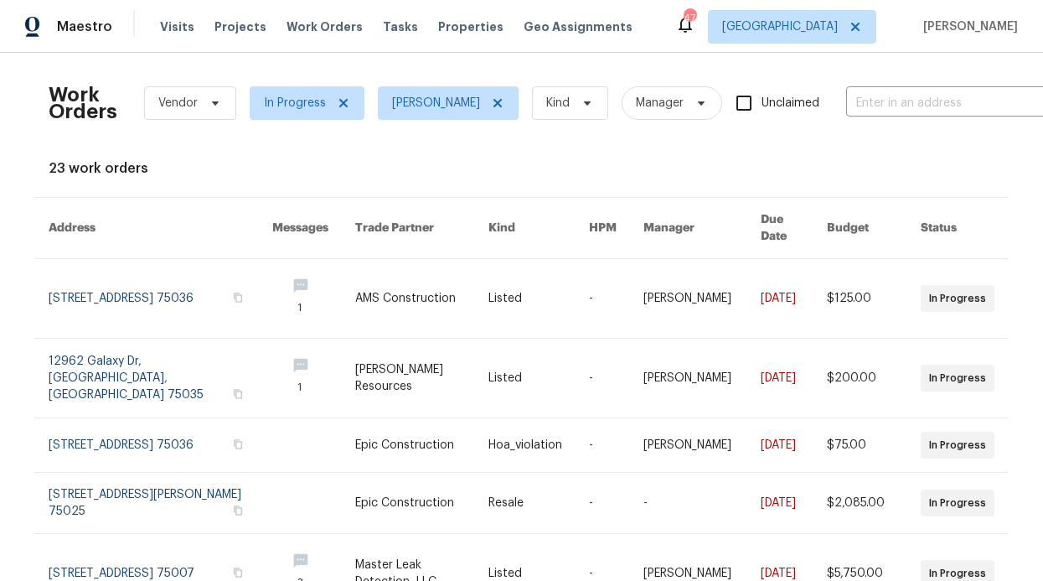
click at [156, 36] on div "Maestro Visits Projects Work Orders Tasks Properties Geo Assignments" at bounding box center [326, 27] width 653 height 34
click at [163, 30] on span "Visits" at bounding box center [177, 26] width 34 height 17
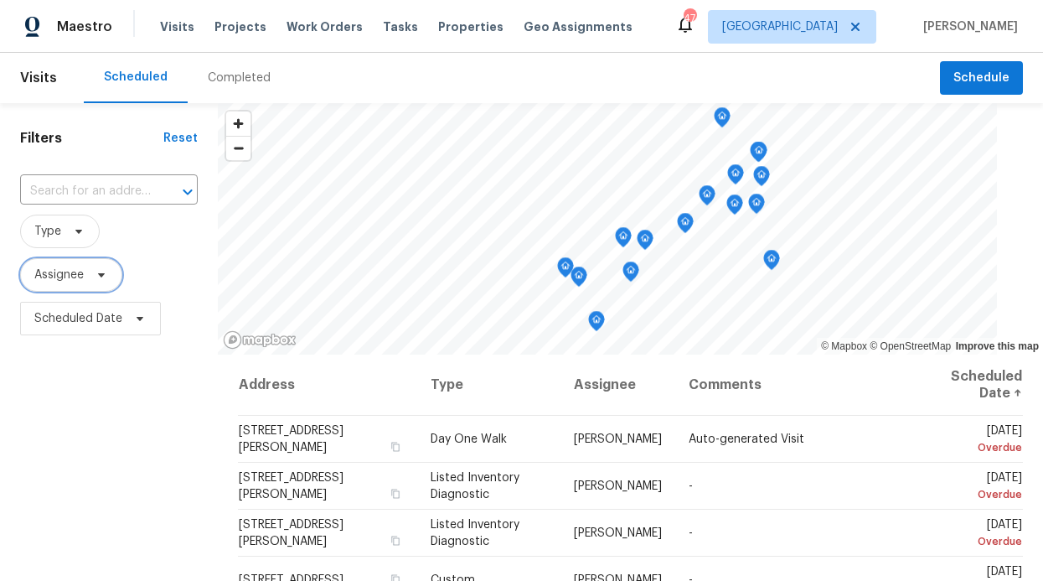
click at [72, 282] on span "Assignee" at bounding box center [58, 274] width 49 height 17
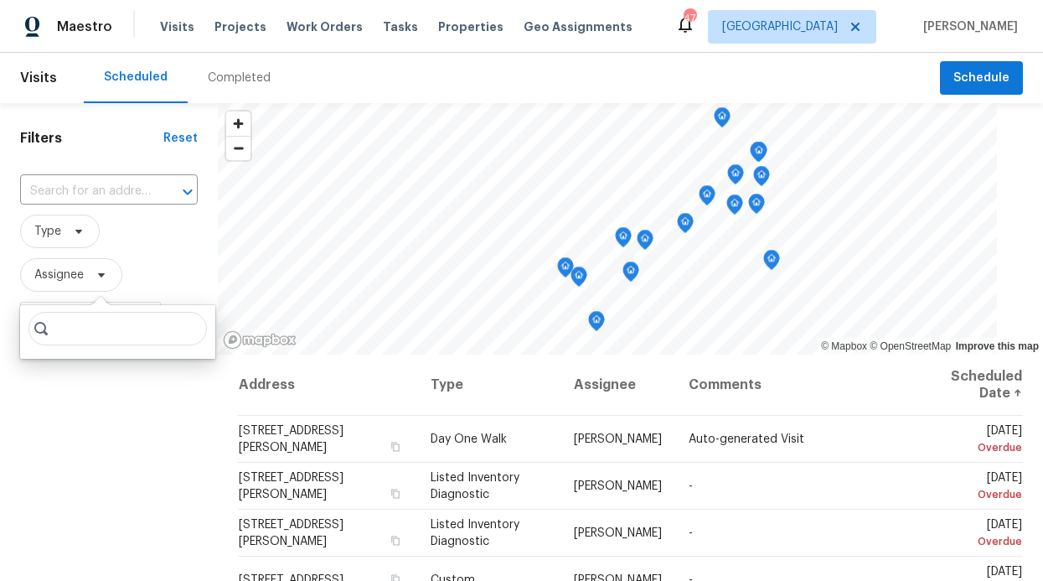
click at [80, 336] on input "search" at bounding box center [117, 329] width 178 height 34
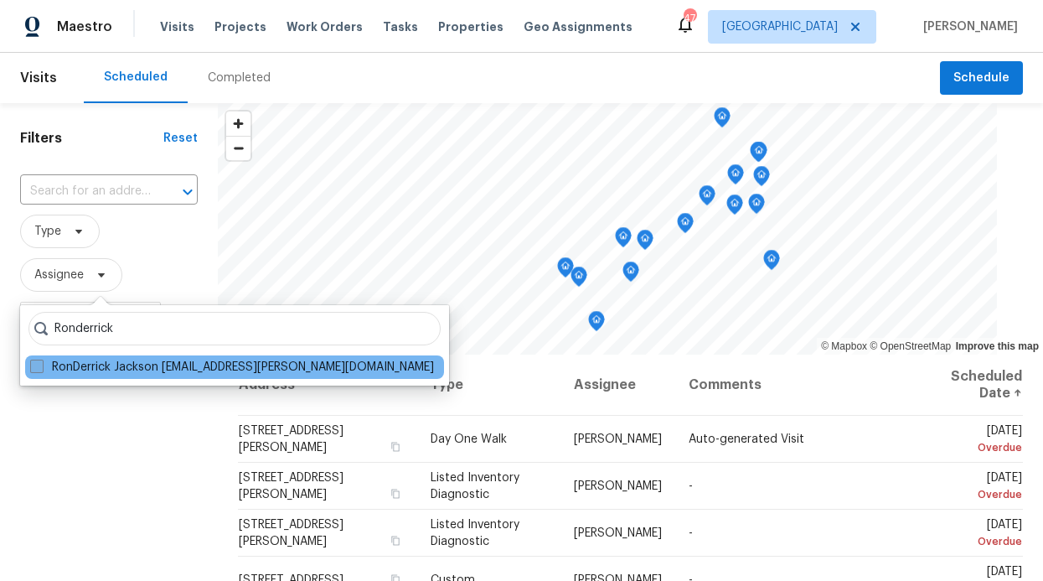
type input "Ronderrick"
click at [100, 367] on label "RonDerrick Jackson ron.jackson@opendoor.com" at bounding box center [232, 367] width 404 height 17
click at [41, 367] on input "RonDerrick Jackson ron.jackson@opendoor.com" at bounding box center [35, 364] width 11 height 11
checkbox input "true"
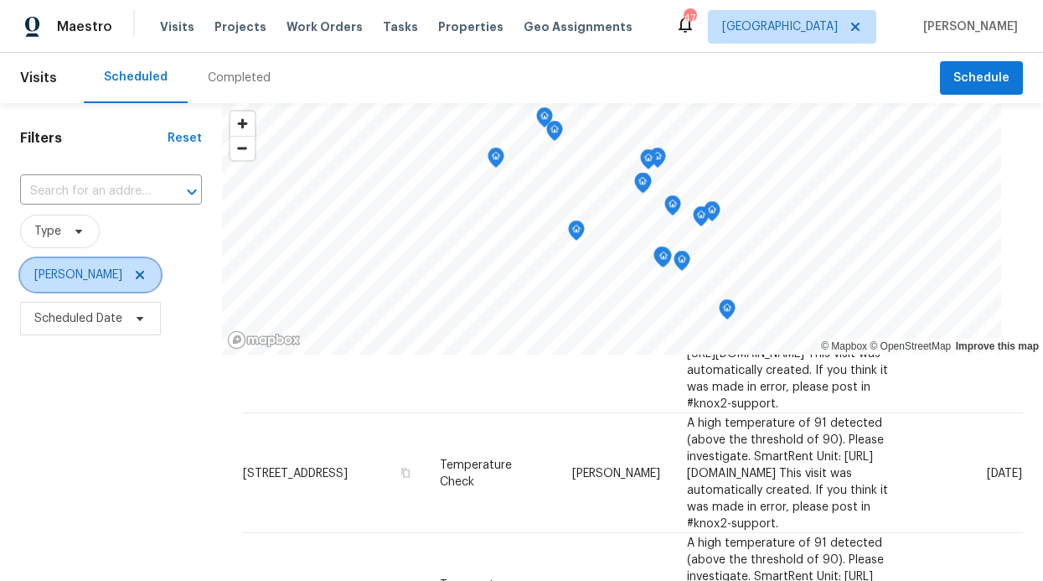
click at [161, 276] on span "[PERSON_NAME]" at bounding box center [90, 275] width 141 height 34
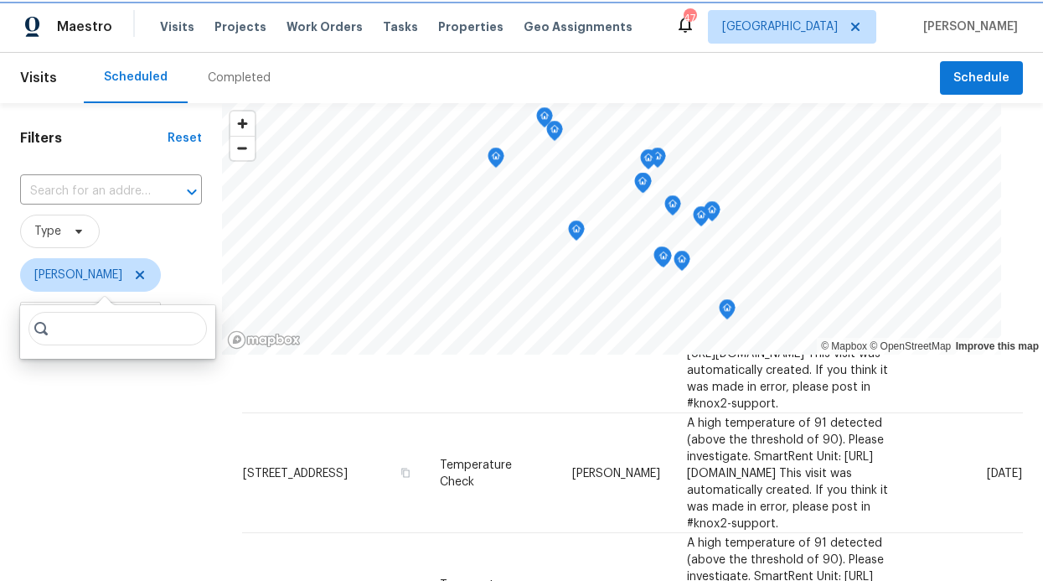
click at [147, 276] on icon at bounding box center [139, 274] width 13 height 13
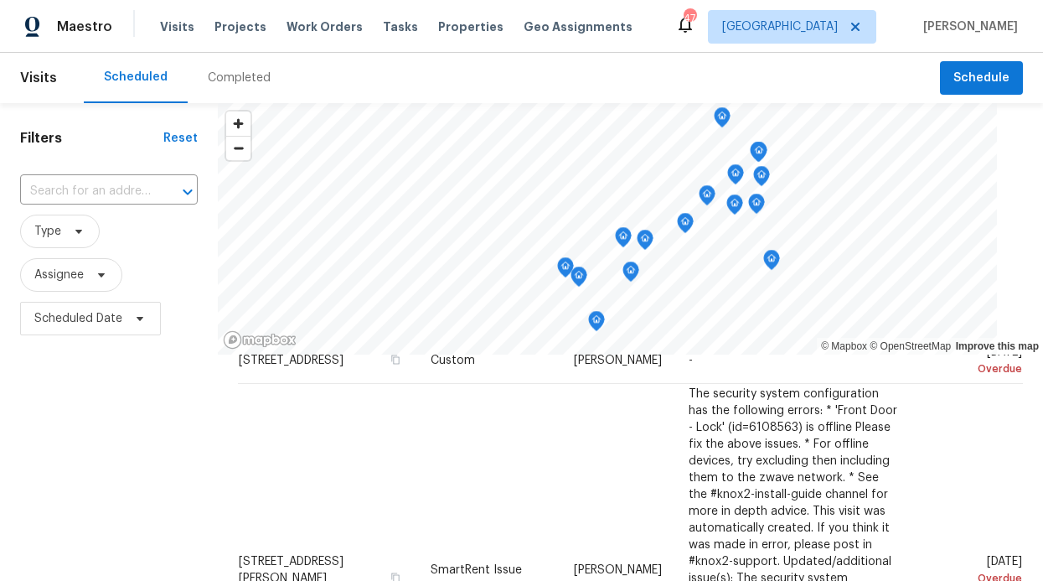
click at [68, 249] on span "Type" at bounding box center [109, 231] width 178 height 44
click at [68, 245] on span "Type" at bounding box center [60, 231] width 80 height 34
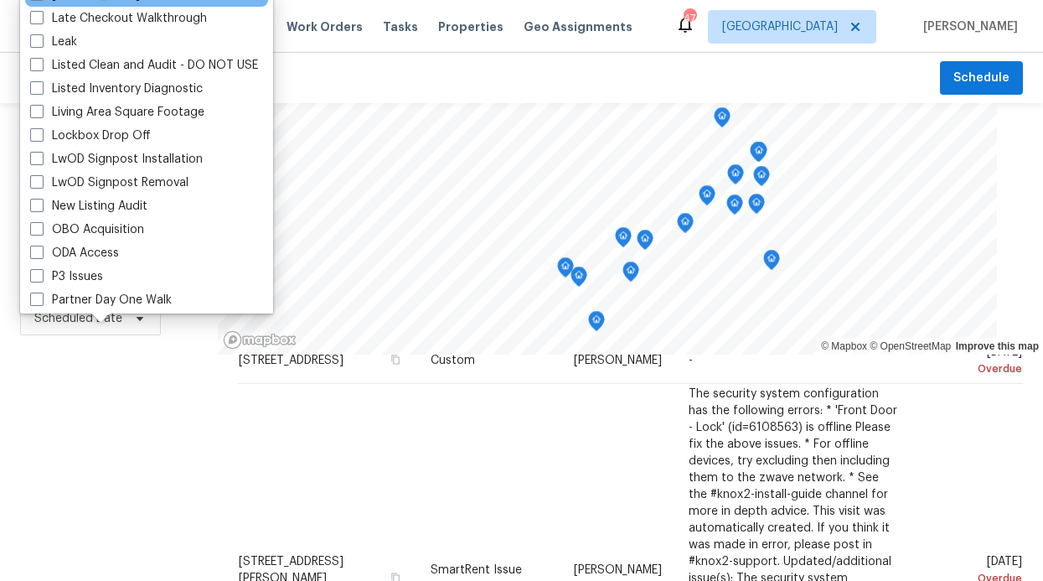
scroll to position [612, 0]
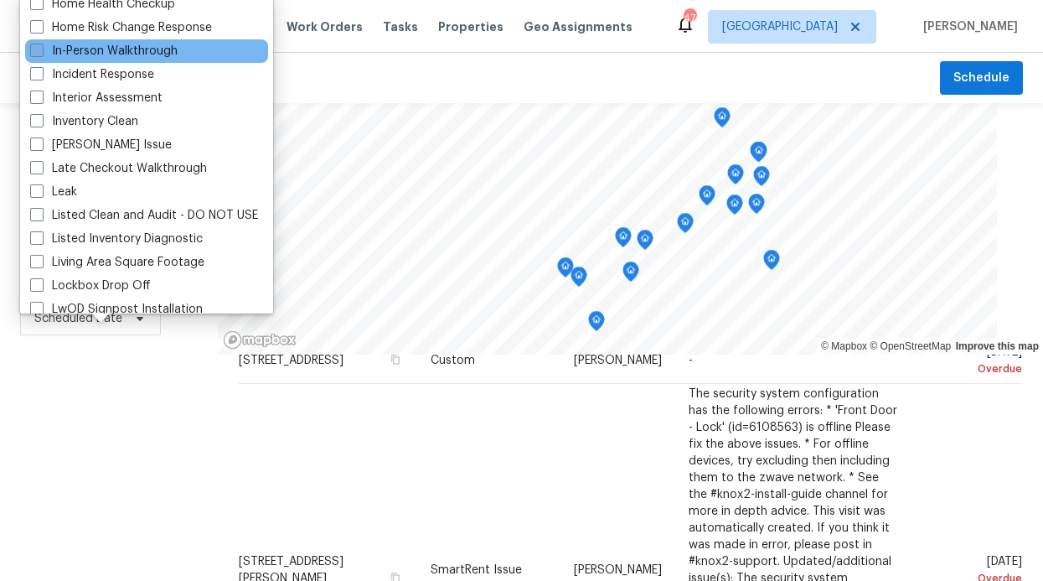
click at [37, 54] on span at bounding box center [36, 50] width 13 height 13
click at [37, 54] on input "In-Person Walkthrough" at bounding box center [35, 48] width 11 height 11
checkbox input "true"
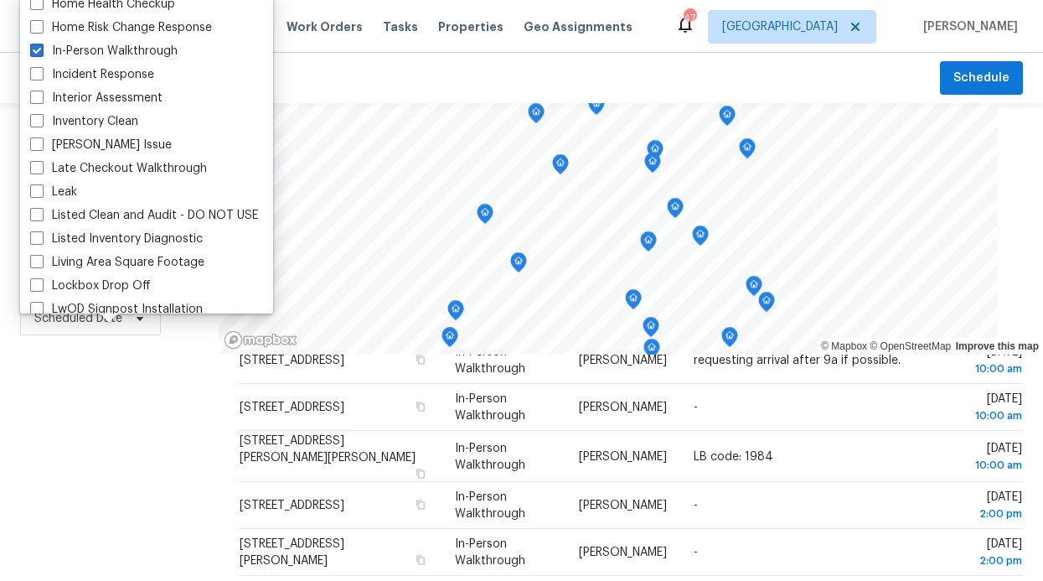
click at [75, 396] on div "Filters Reset ​ In-Person Walkthrough Assignee Scheduled Date" at bounding box center [109, 460] width 219 height 715
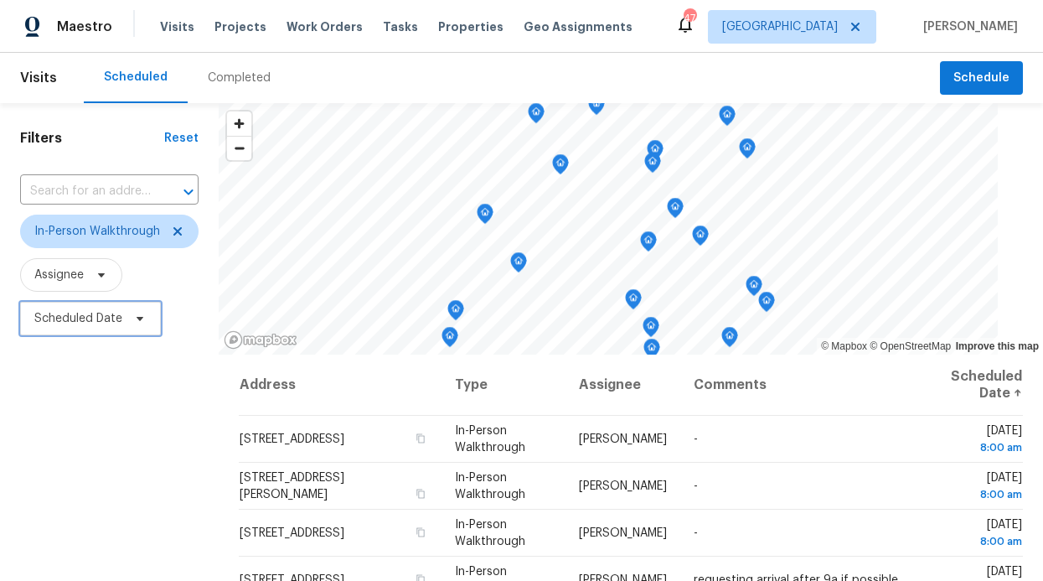
click at [75, 313] on span "Scheduled Date" at bounding box center [78, 318] width 88 height 17
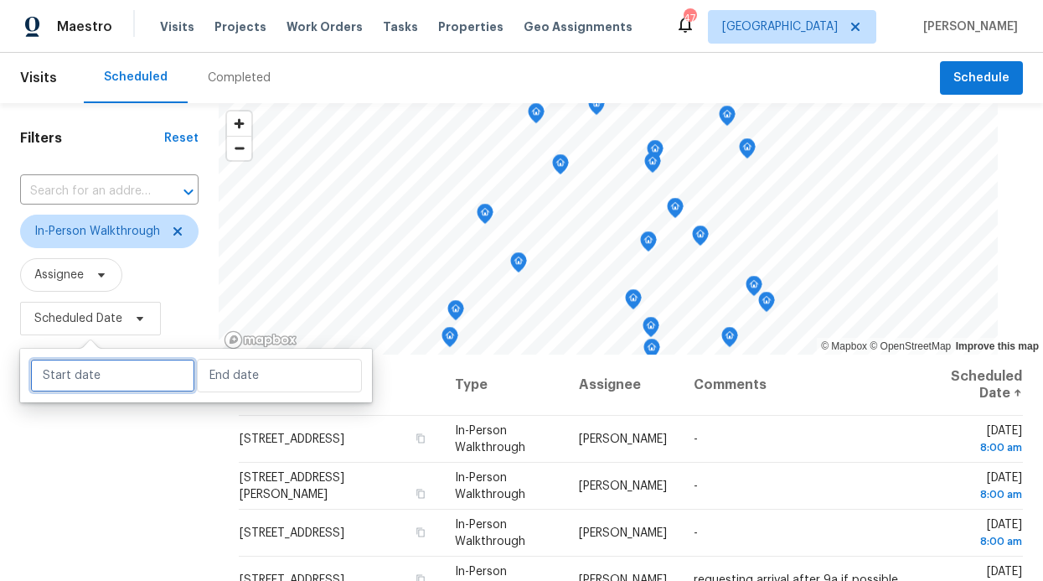
click at [77, 369] on input "text" at bounding box center [112, 376] width 165 height 34
select select "7"
select select "2025"
select select "8"
select select "2025"
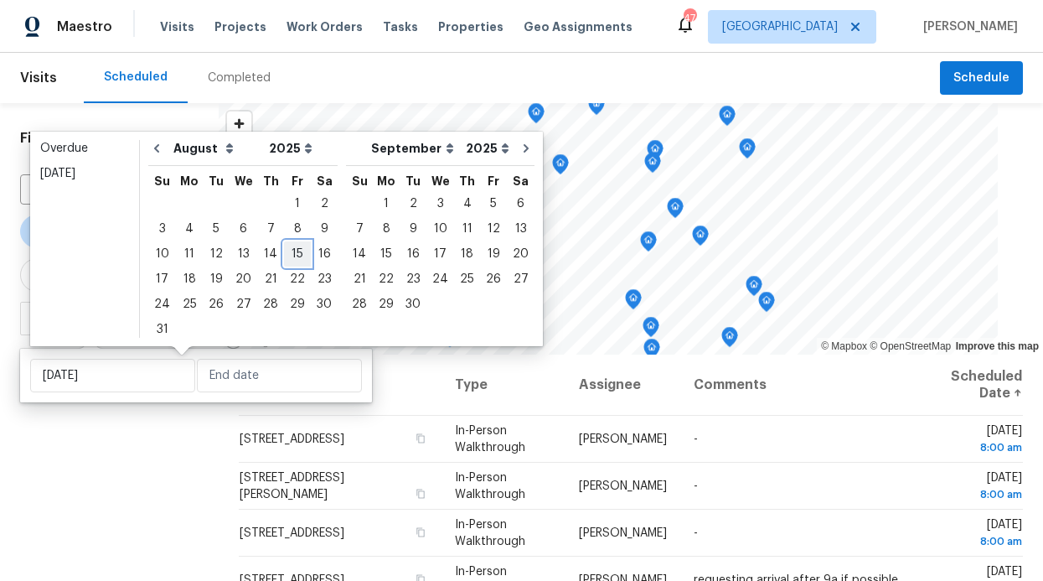
click at [287, 250] on div "15" at bounding box center [297, 253] width 27 height 23
type input "Fri, Aug 15"
click at [288, 253] on div "15" at bounding box center [297, 253] width 27 height 23
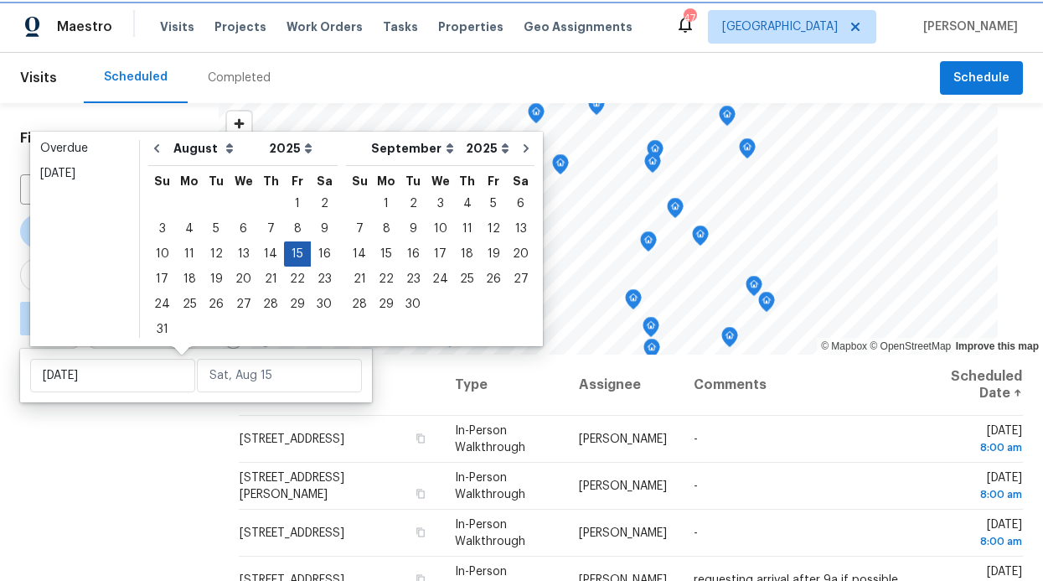
type input "Fri, Aug 15"
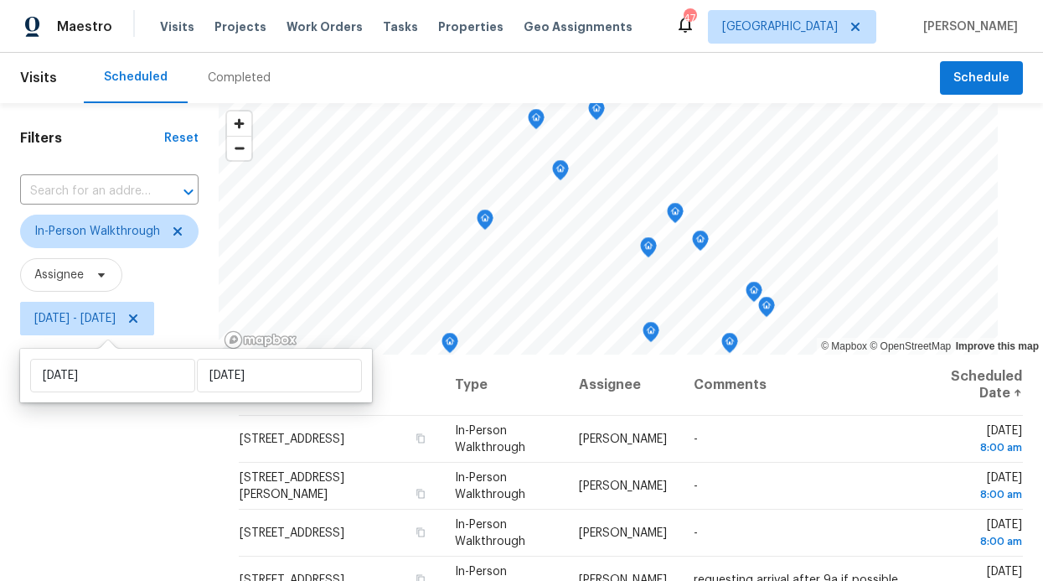
click at [135, 460] on div "Filters Reset ​ In-Person Walkthrough Assignee Fri, Aug 15 - Fri, Aug 15" at bounding box center [109, 460] width 219 height 715
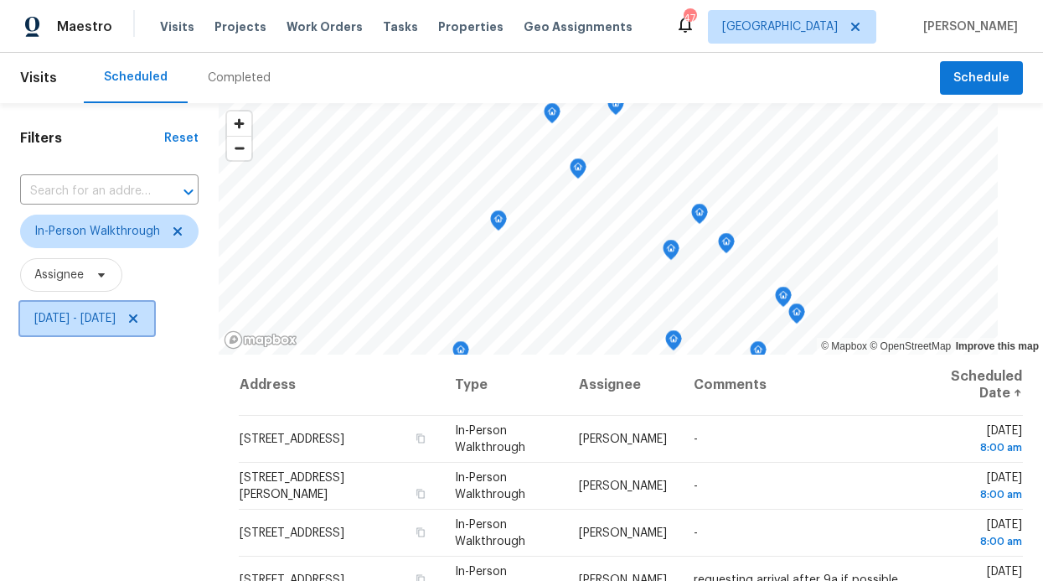
click at [137, 322] on icon at bounding box center [133, 318] width 8 height 8
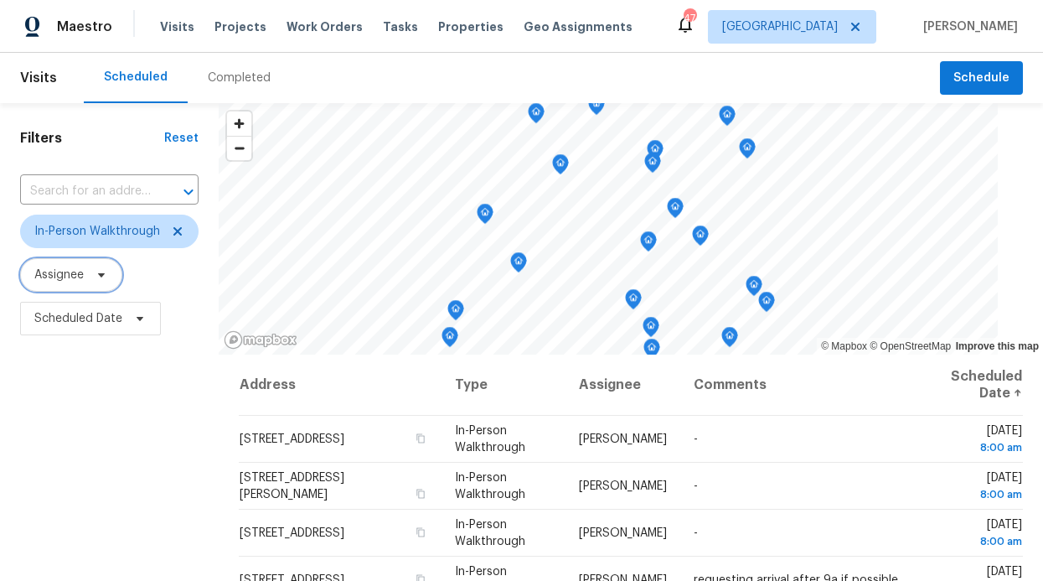
click at [96, 286] on span "Assignee" at bounding box center [71, 275] width 102 height 34
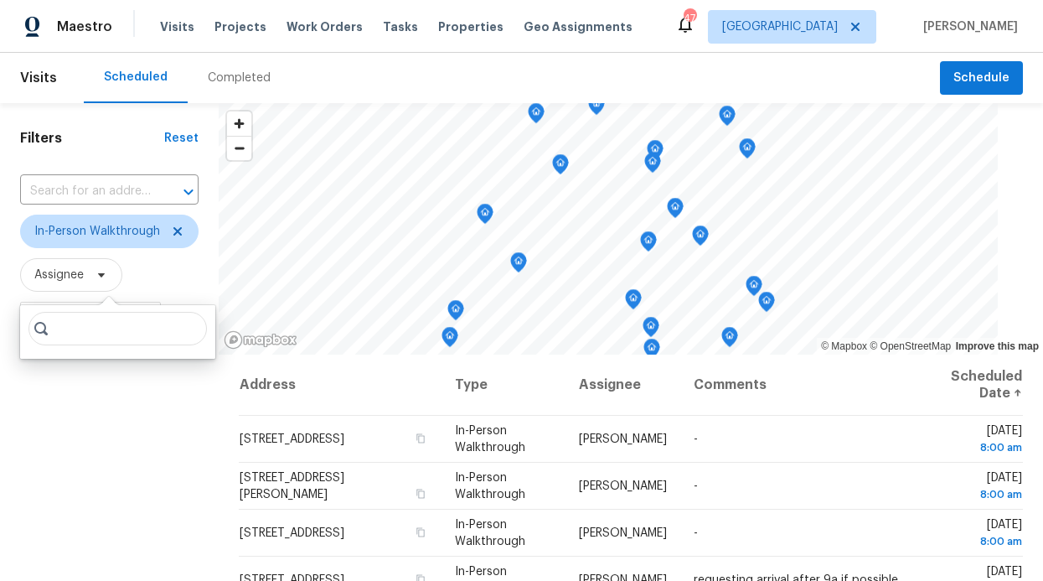
click at [104, 345] on div at bounding box center [117, 332] width 195 height 54
click at [106, 334] on input "search" at bounding box center [117, 329] width 178 height 34
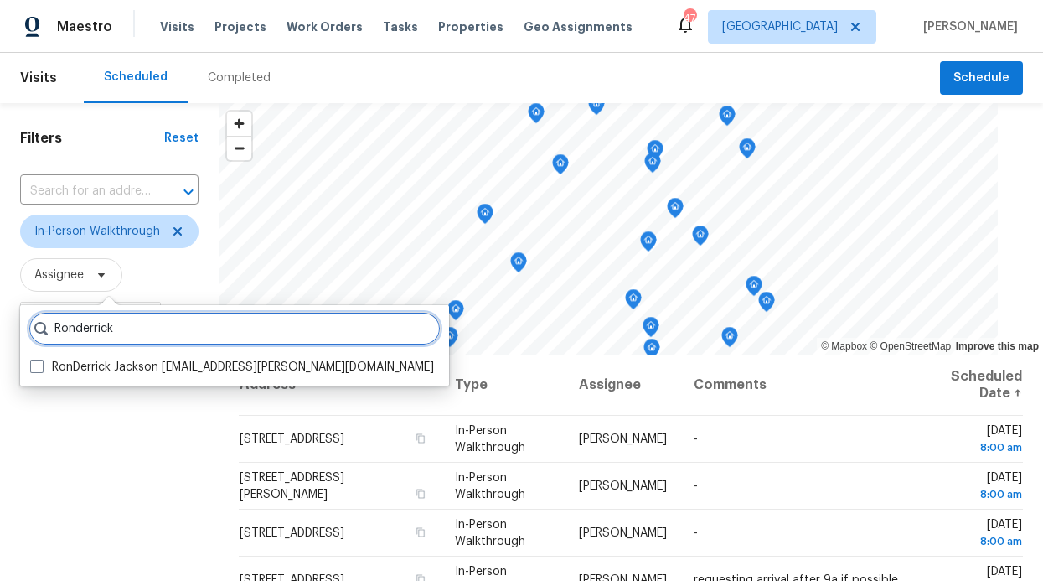
type input "Ronderrick"
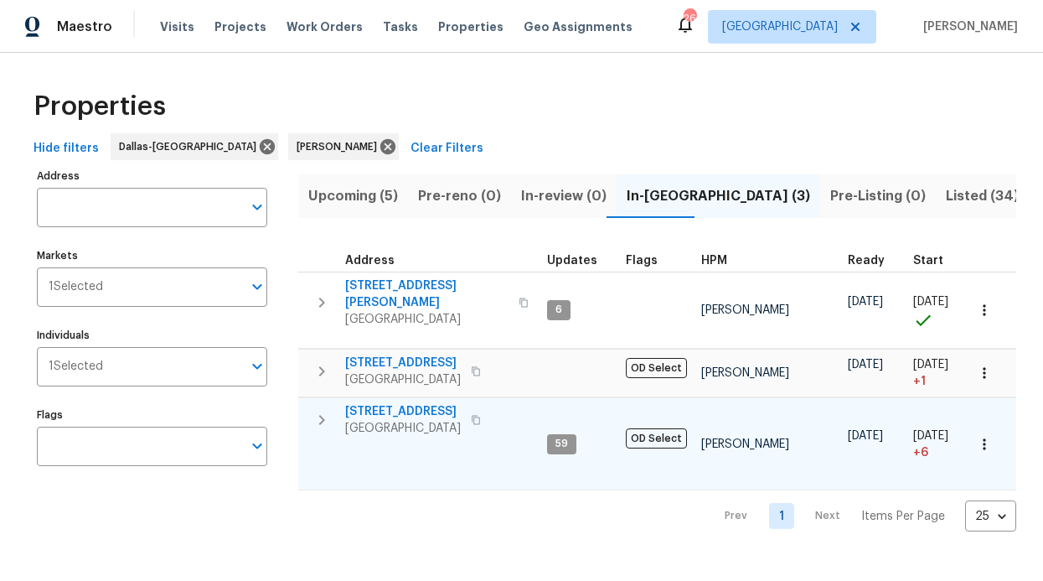
click at [413, 406] on span "[STREET_ADDRESS]" at bounding box center [403, 411] width 116 height 17
click at [439, 410] on span "6211 Crested Butte Dr" at bounding box center [403, 411] width 116 height 17
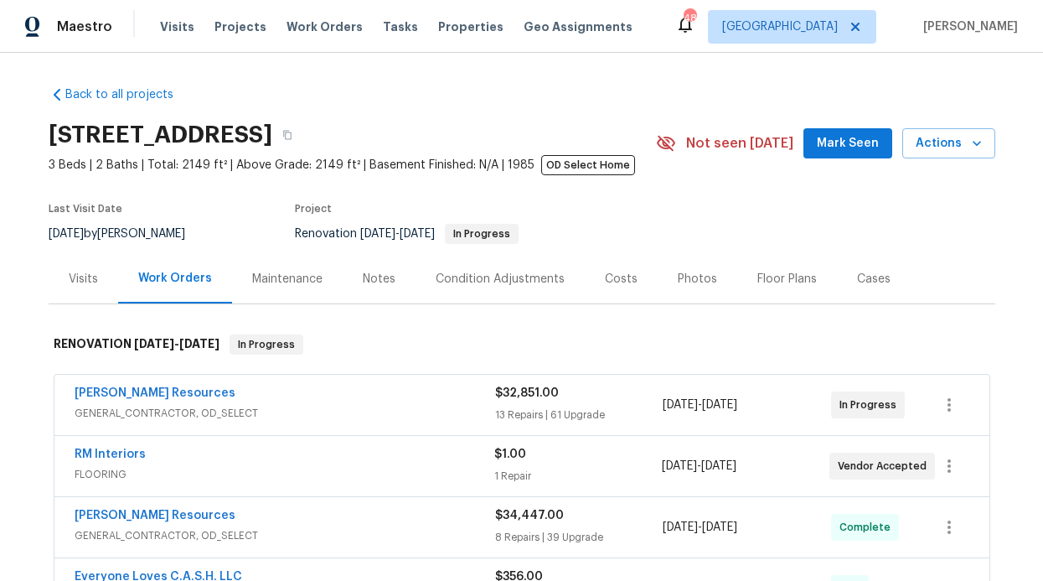
click at [349, 275] on div "Notes" at bounding box center [379, 278] width 73 height 49
click at [142, 391] on link "[PERSON_NAME] Resources" at bounding box center [155, 393] width 161 height 12
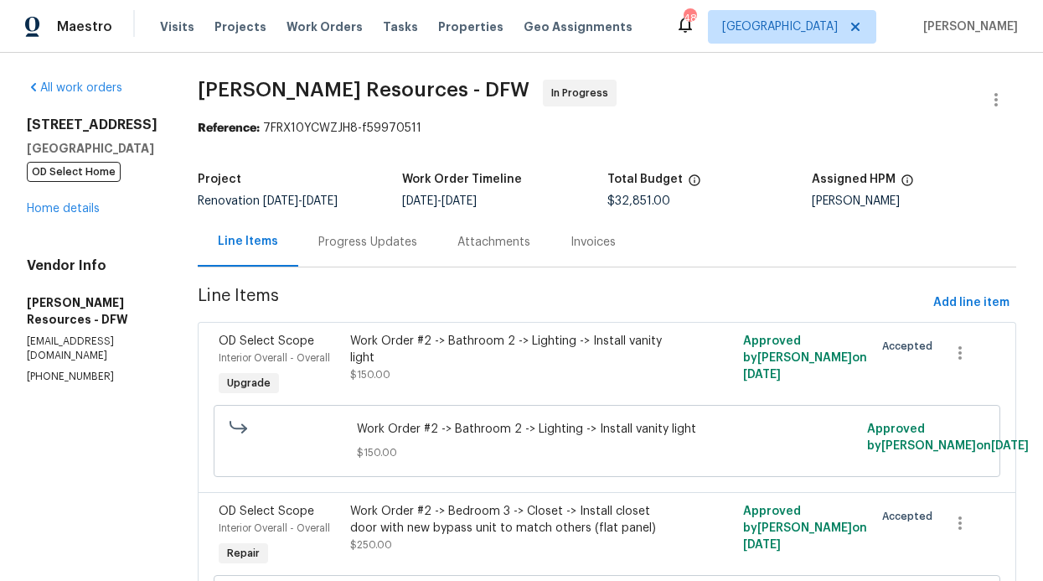
click at [395, 250] on div "Progress Updates" at bounding box center [367, 242] width 99 height 17
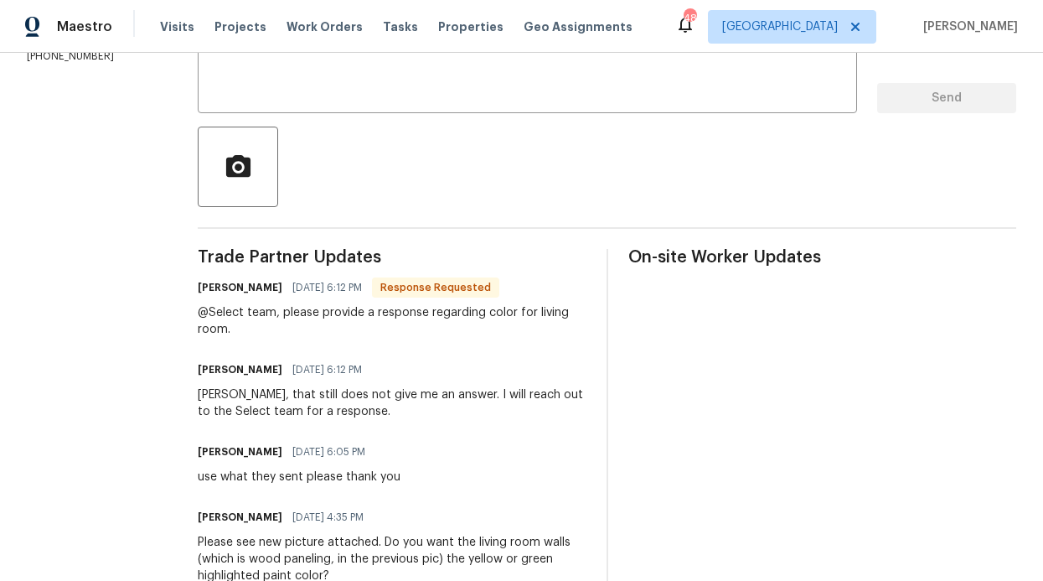
scroll to position [548, 0]
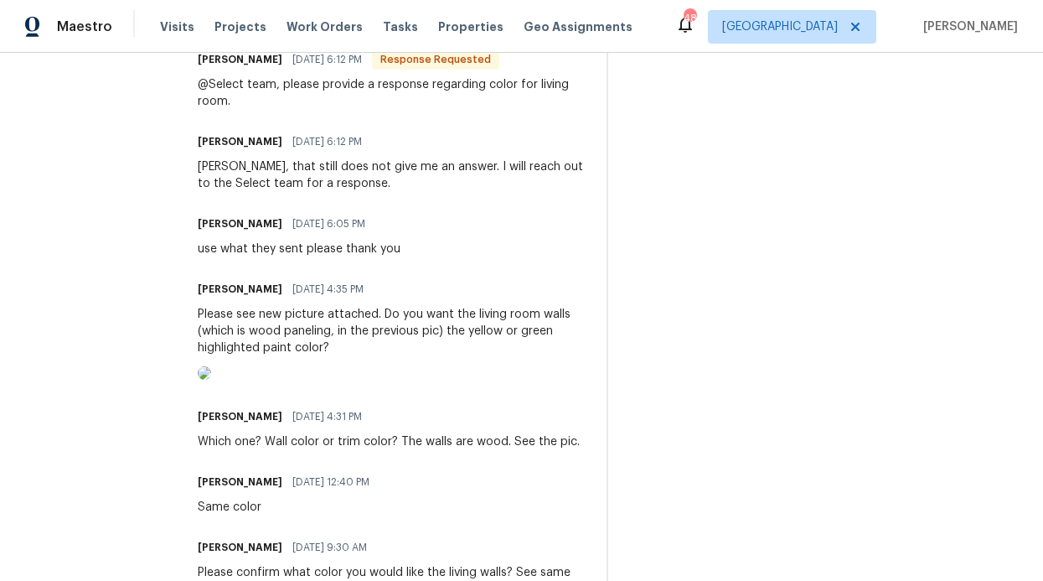
click at [211, 380] on img at bounding box center [204, 372] width 13 height 13
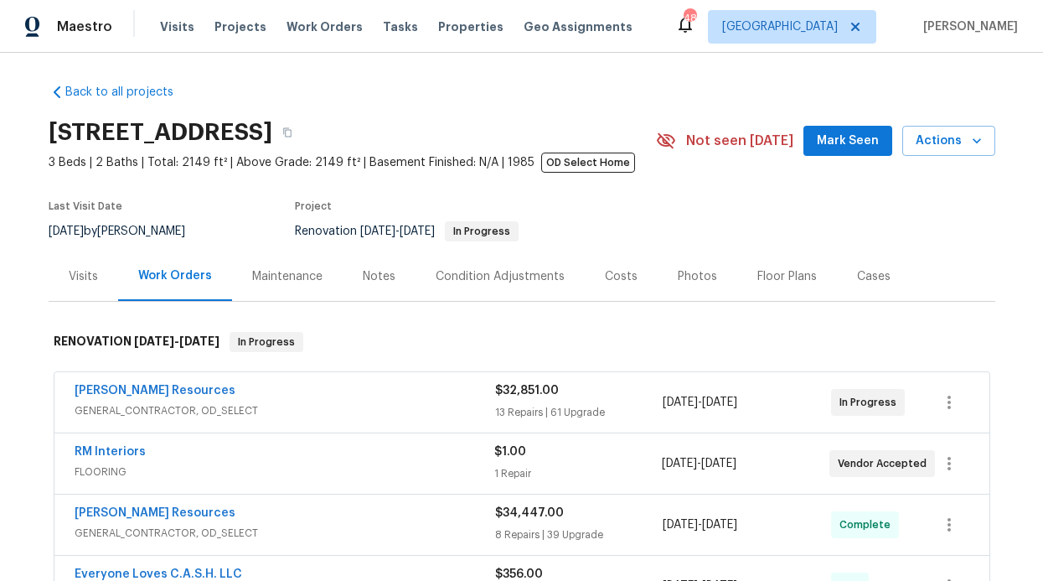
scroll to position [3, 0]
click at [149, 386] on link "[PERSON_NAME] Resources" at bounding box center [155, 390] width 161 height 12
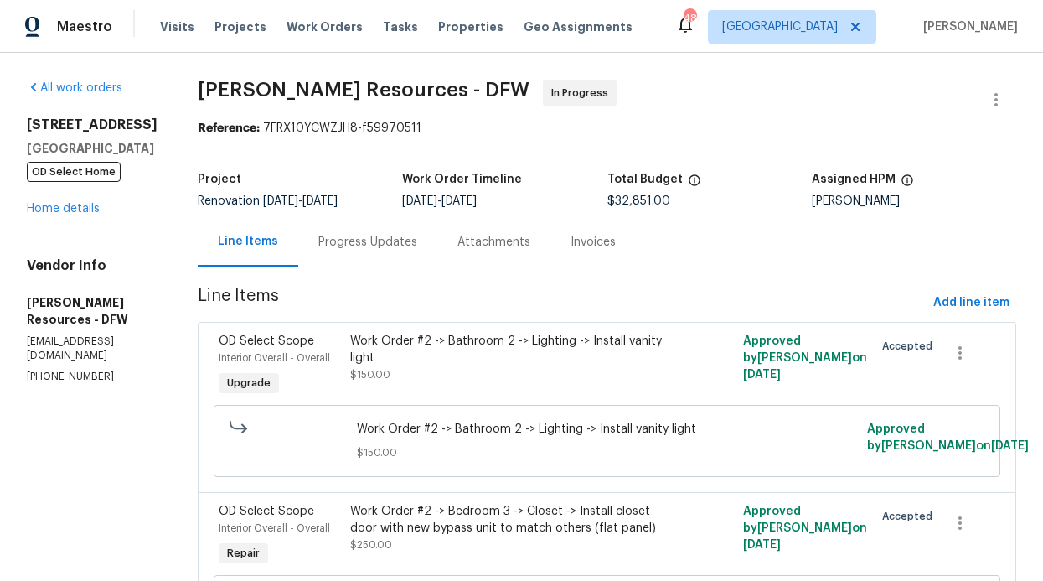
click at [411, 243] on div "Progress Updates" at bounding box center [367, 242] width 99 height 17
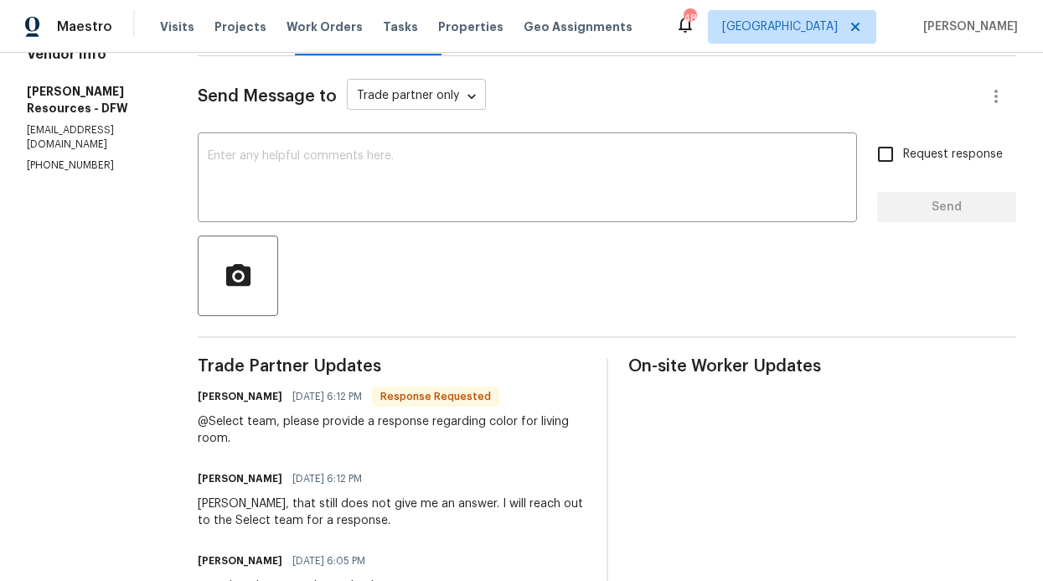
scroll to position [172, 0]
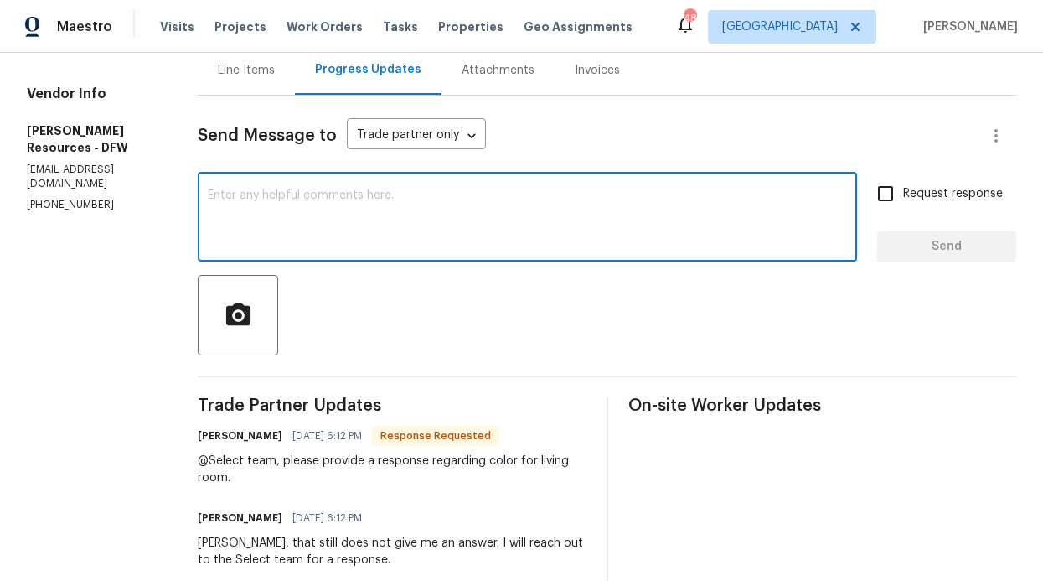
paste textarea "so the color highlighted in yellow please"
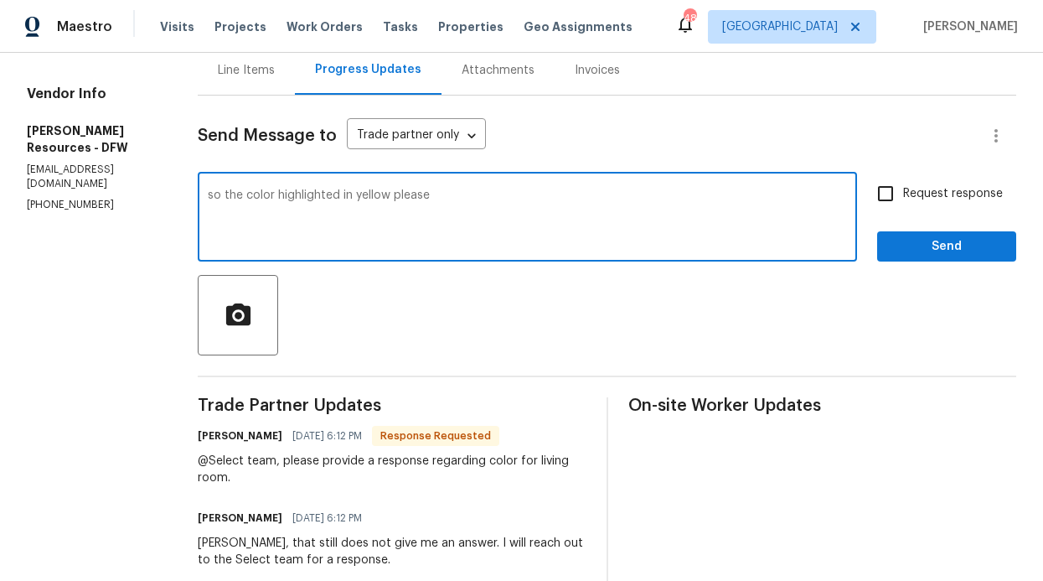
scroll to position [0, 0]
type textarea "so the color highlighted in yellow please"
click at [943, 235] on button "Send" at bounding box center [946, 246] width 139 height 31
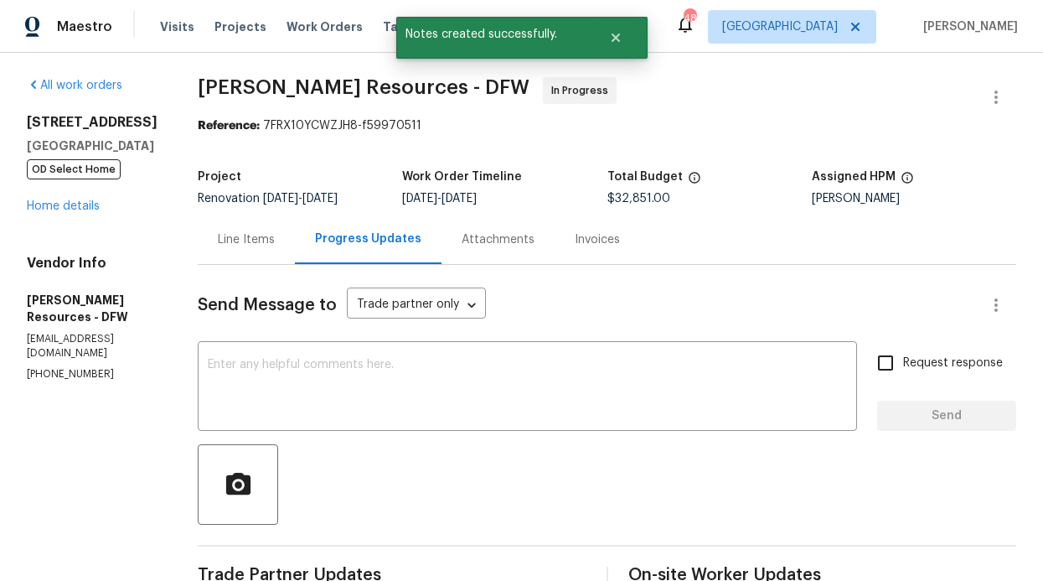
scroll to position [3, 0]
